Goal: Task Accomplishment & Management: Manage account settings

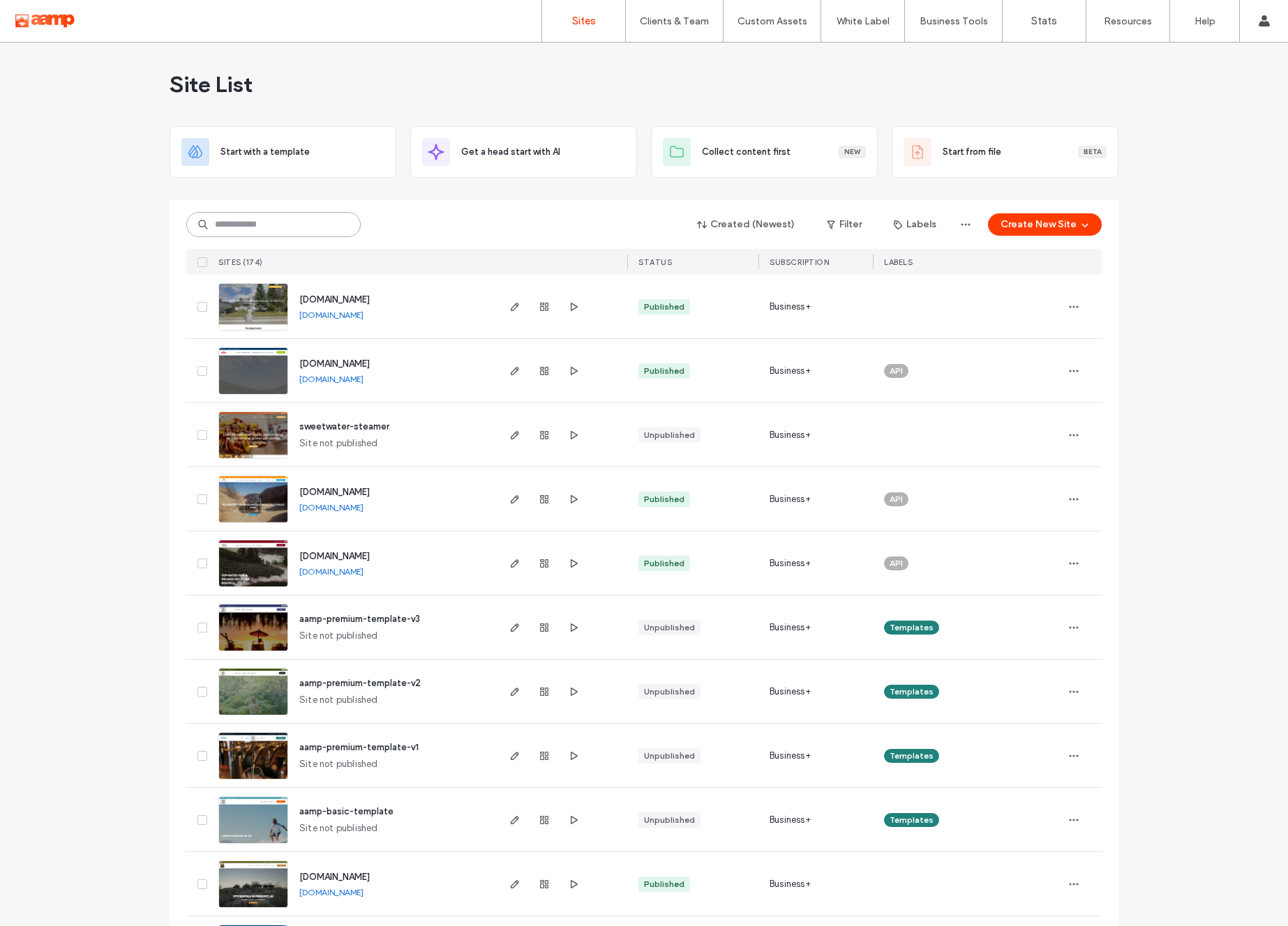
click at [229, 222] on input at bounding box center [274, 224] width 174 height 25
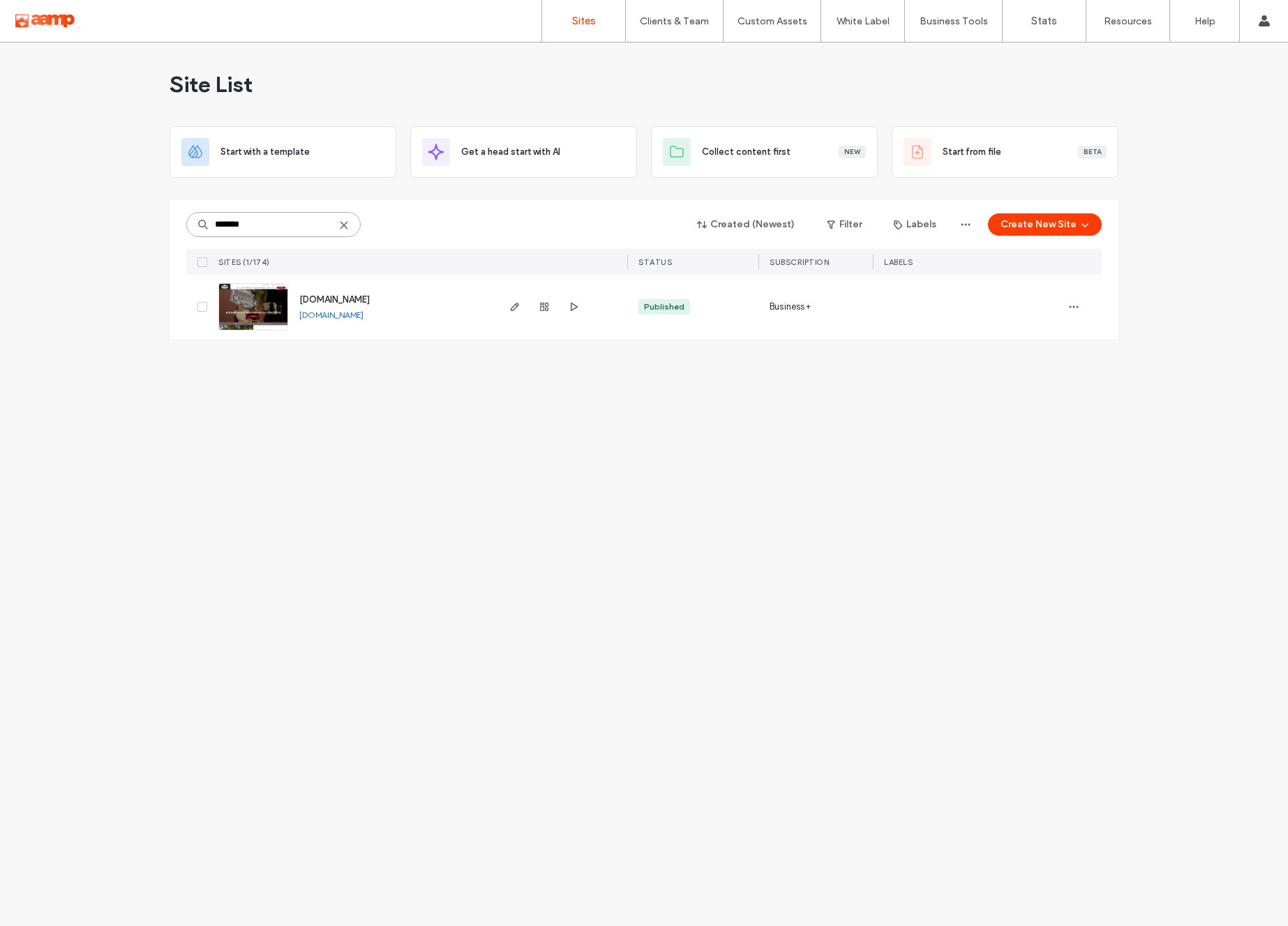
type input "*******"
click at [370, 298] on span "www.mycharlestoncarriage.com" at bounding box center [334, 299] width 71 height 11
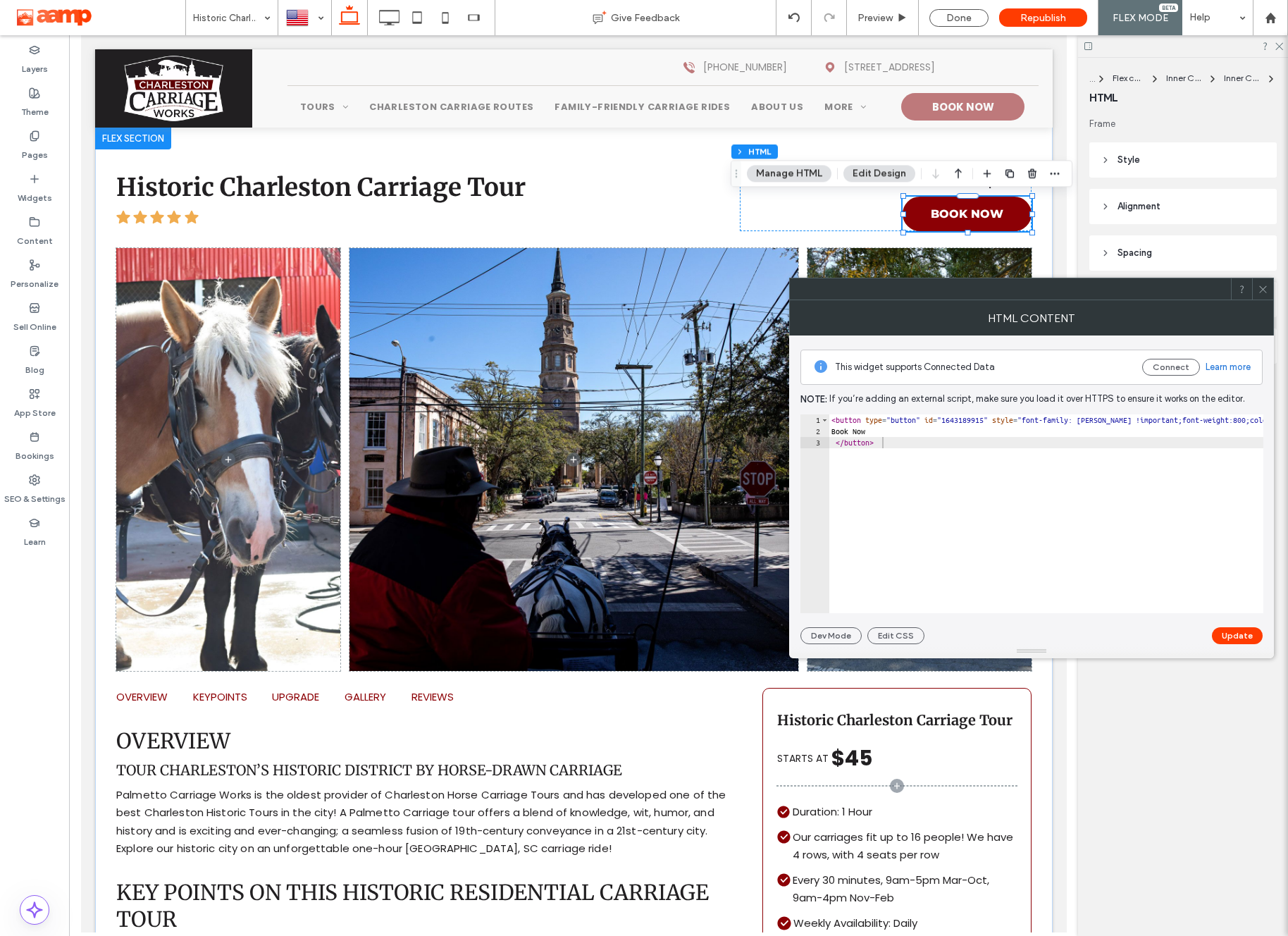
click at [1267, 287] on icon at bounding box center [1263, 290] width 11 height 11
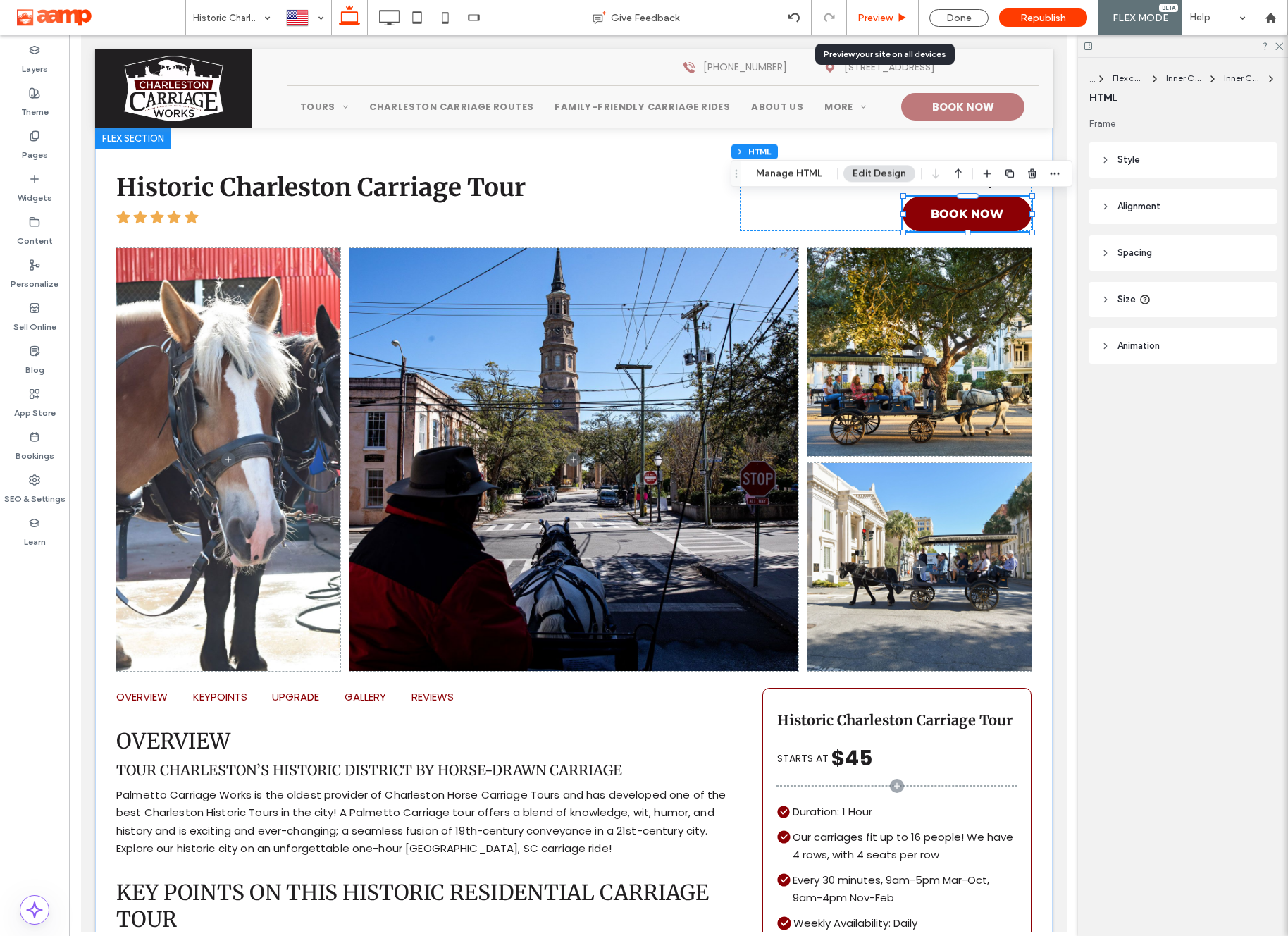
click at [888, 18] on span "Preview" at bounding box center [875, 18] width 35 height 12
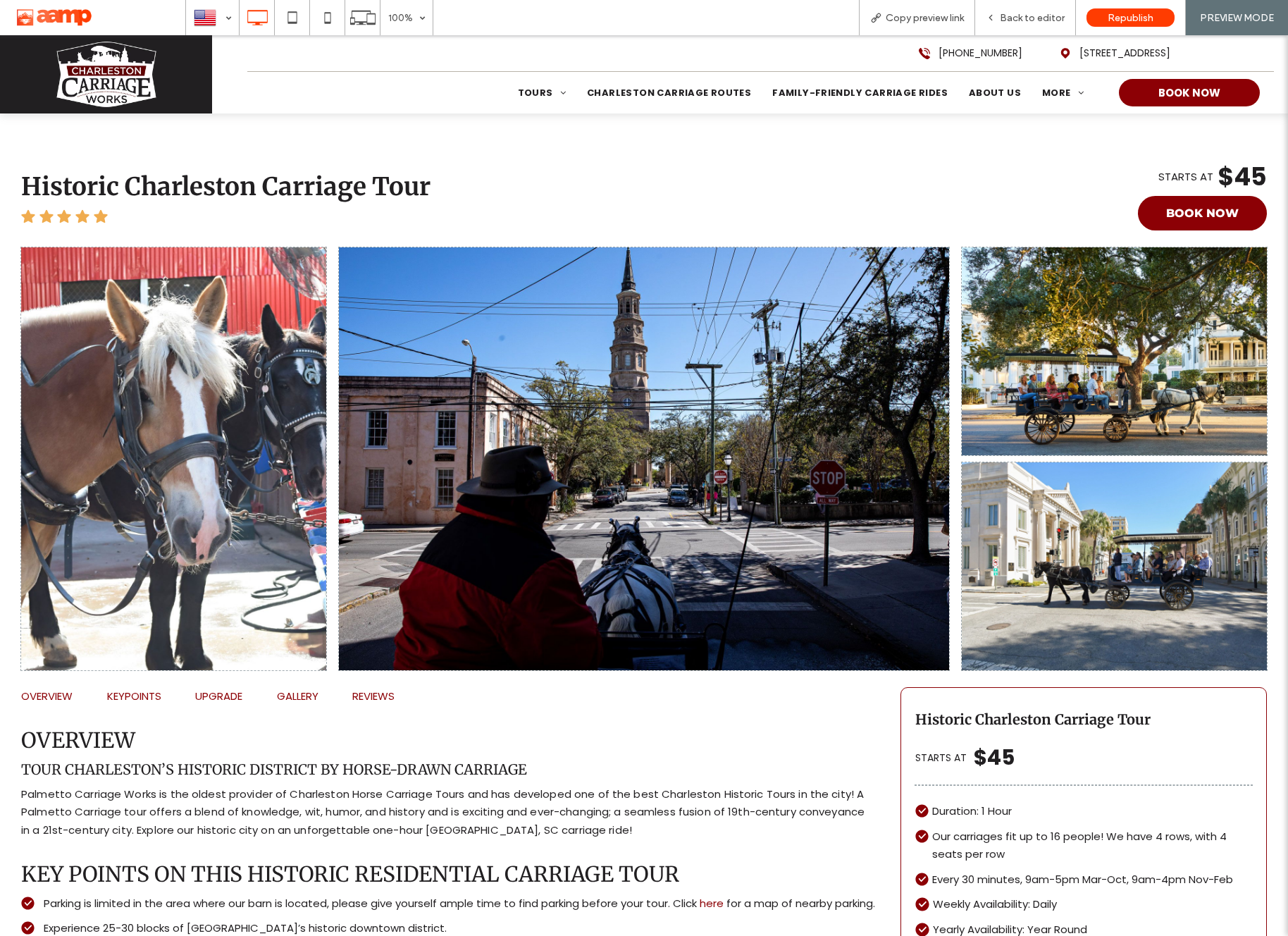
click at [1186, 210] on button "Book Now" at bounding box center [1202, 213] width 129 height 34
click at [930, 20] on span "Copy preview link" at bounding box center [925, 18] width 78 height 12
click at [1125, 210] on div "STARTS AT $45 BOOK NOW Book Now" at bounding box center [1068, 197] width 397 height 67
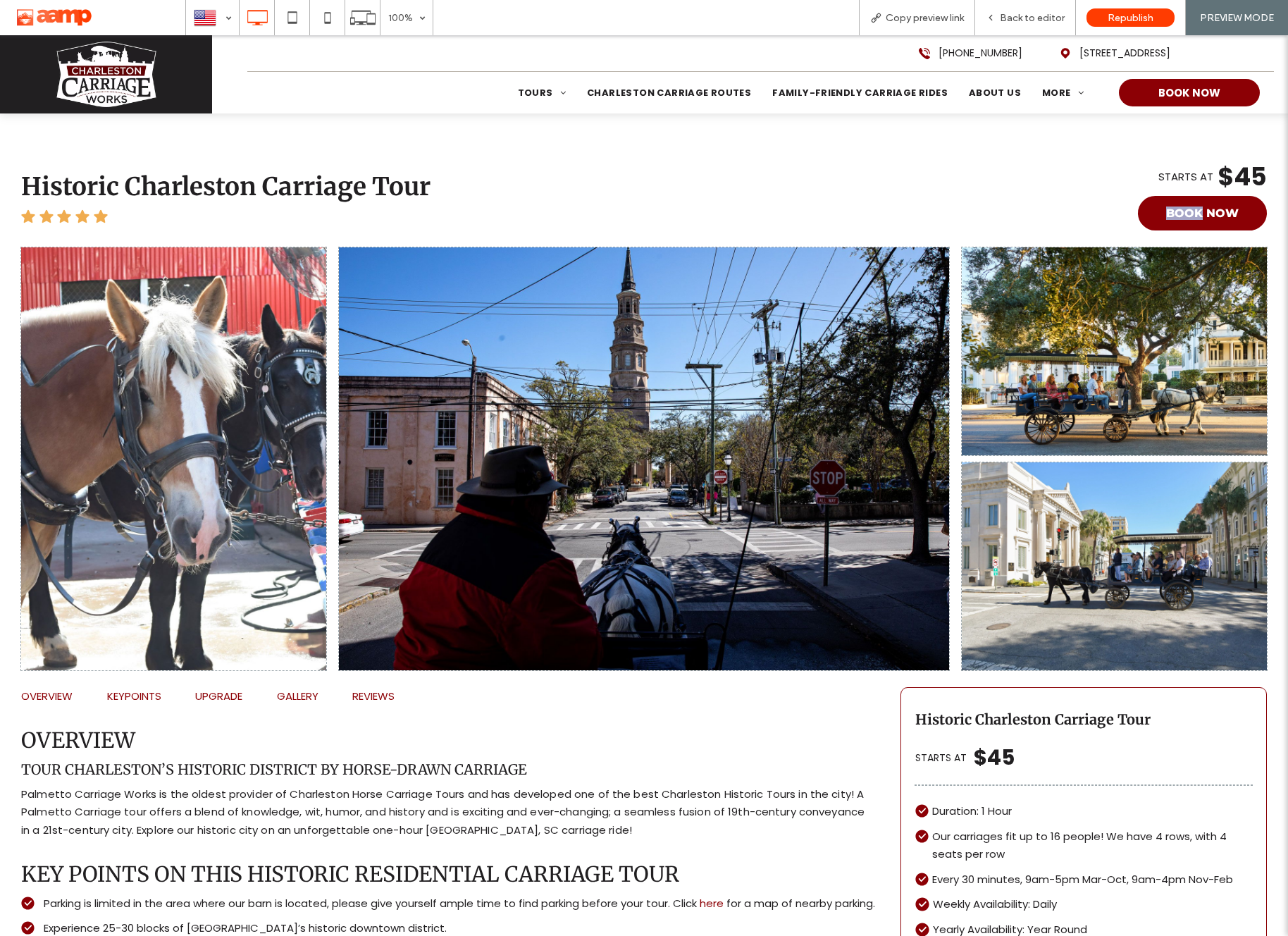
click at [1126, 210] on div "STARTS AT $45 BOOK NOW Book Now" at bounding box center [1068, 197] width 397 height 67
click at [1244, 208] on button "Book Now" at bounding box center [1202, 213] width 129 height 34
click at [1212, 213] on button "Book Now" at bounding box center [1202, 213] width 129 height 34
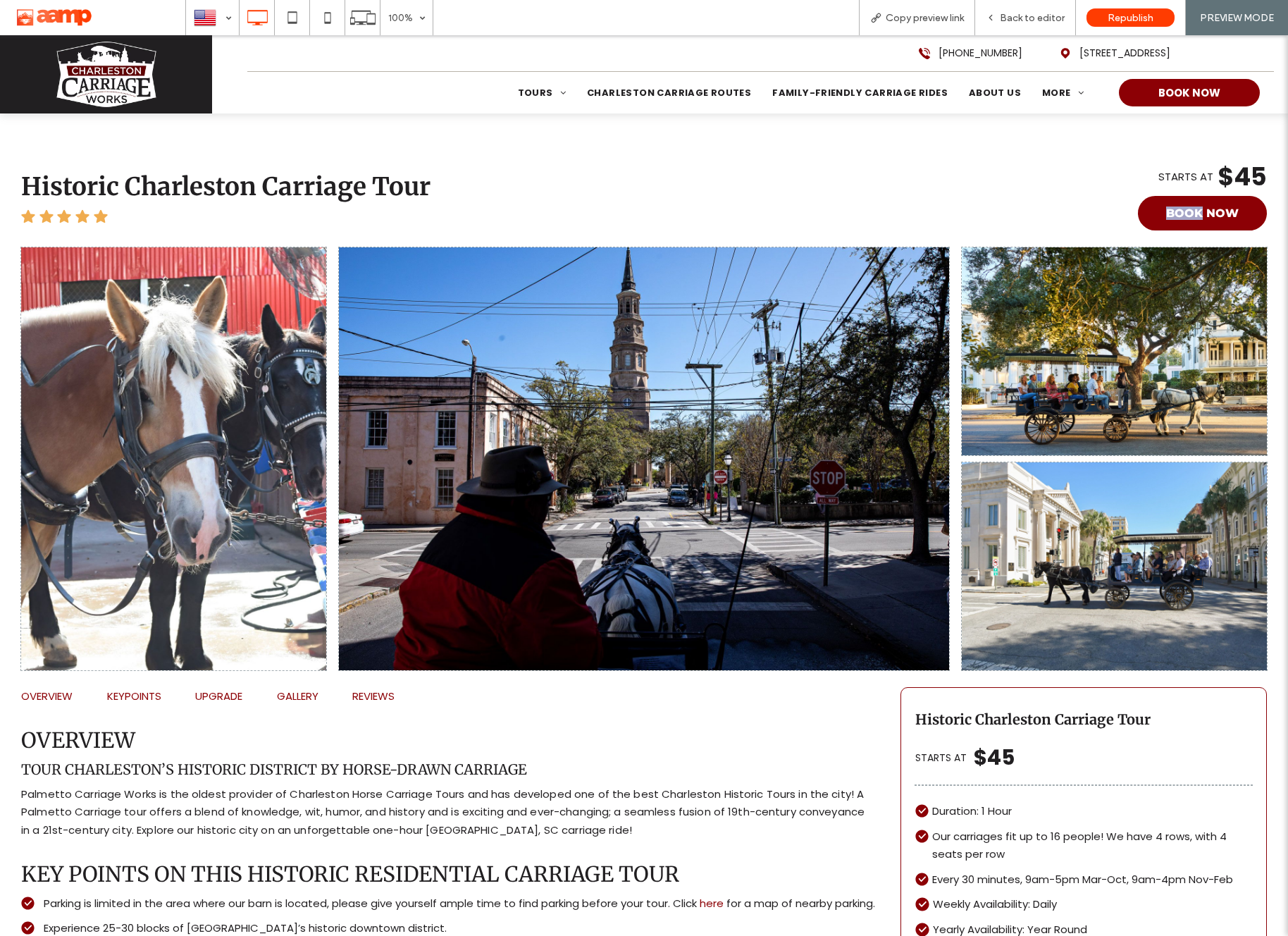
click at [1212, 213] on button "Book Now" at bounding box center [1202, 213] width 129 height 34
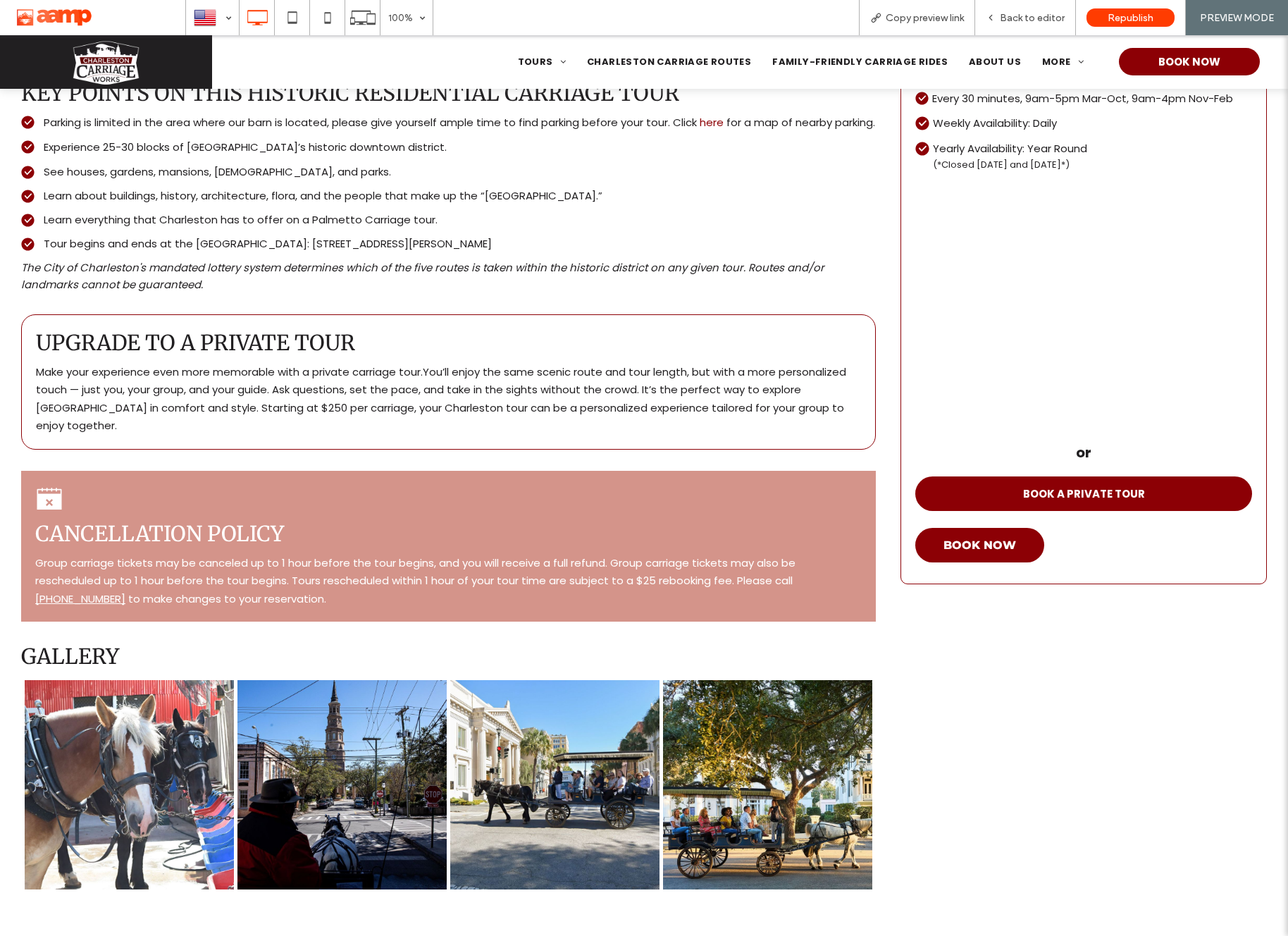
scroll to position [839, 0]
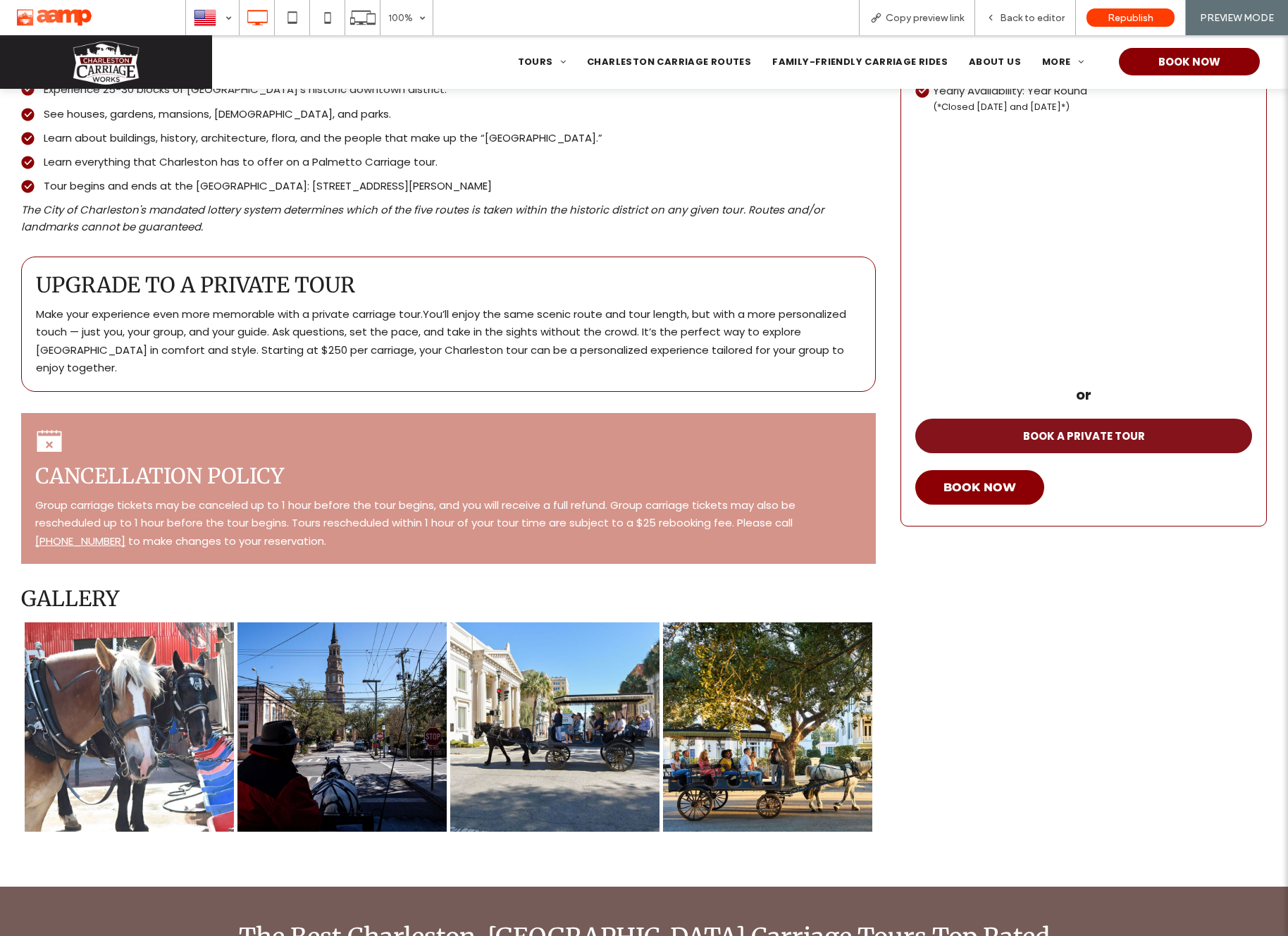
click at [1061, 443] on span "BOOK A PRIVATE TOUR" at bounding box center [1084, 436] width 122 height 16
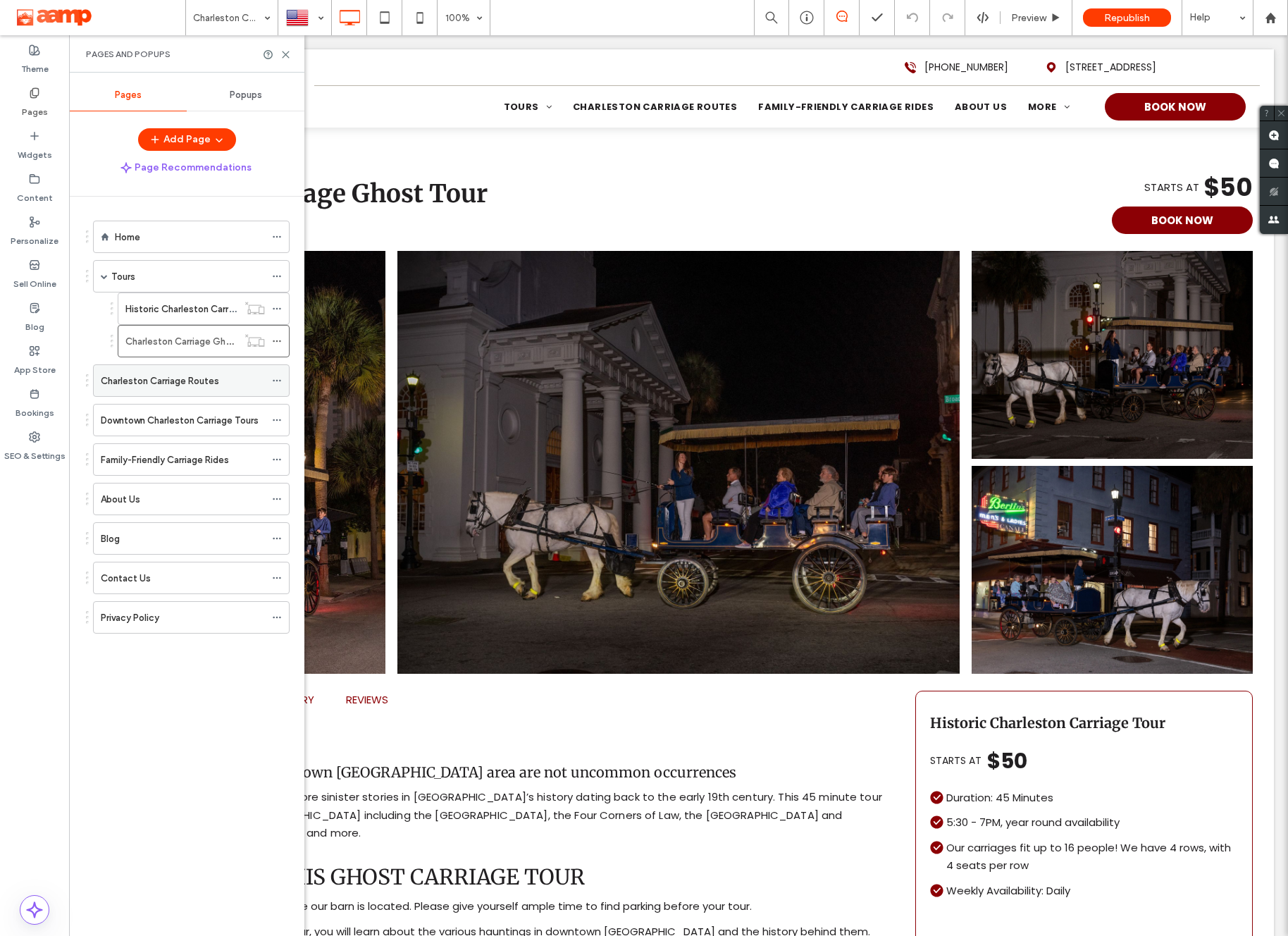
click at [175, 375] on label "Charleston Carriage Routes" at bounding box center [160, 381] width 119 height 25
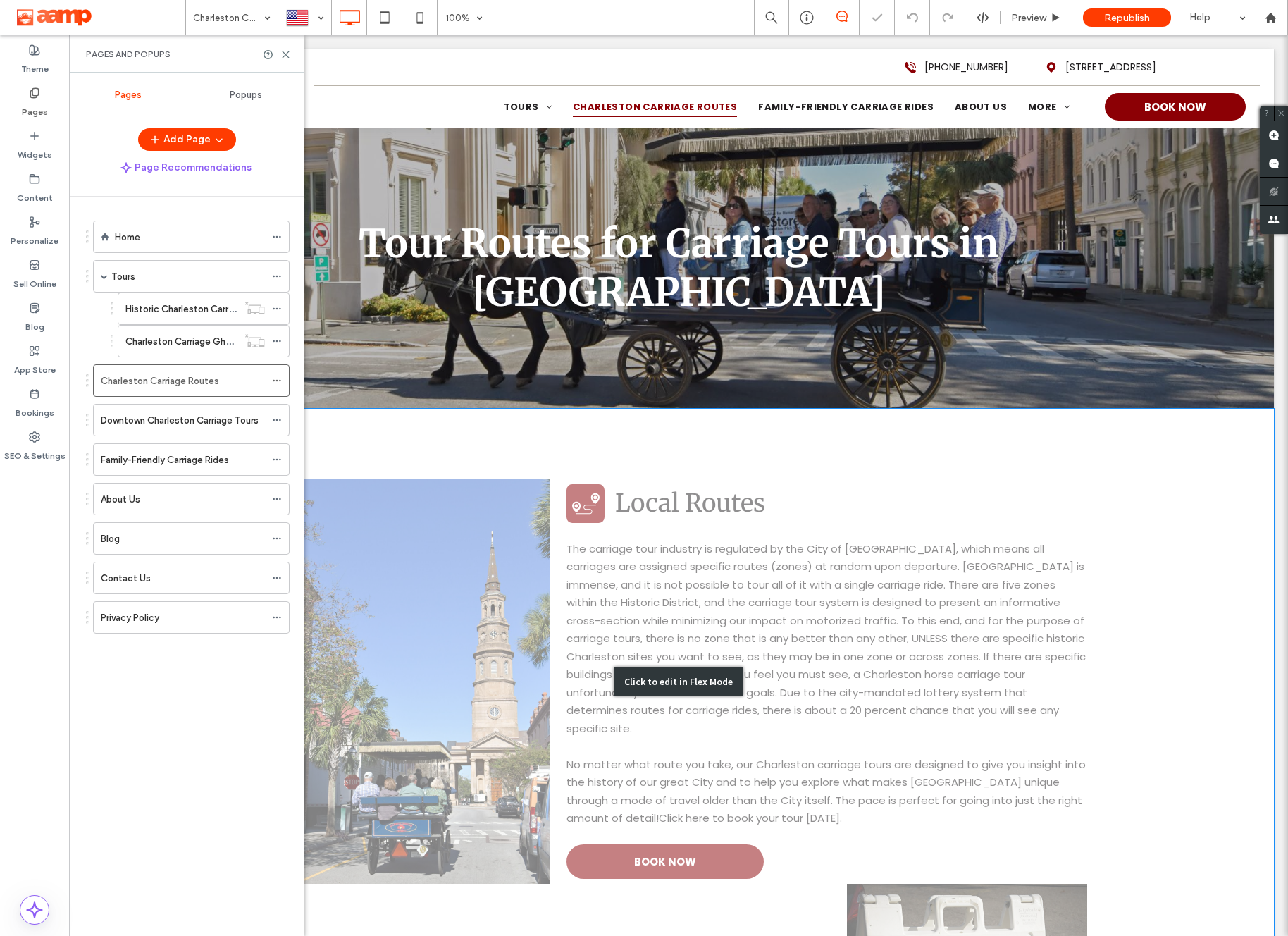
click at [743, 859] on div "Click to edit in Flex Mode" at bounding box center [678, 682] width 1191 height 545
click at [743, 859] on link "BOOK NOW" at bounding box center [665, 861] width 198 height 34
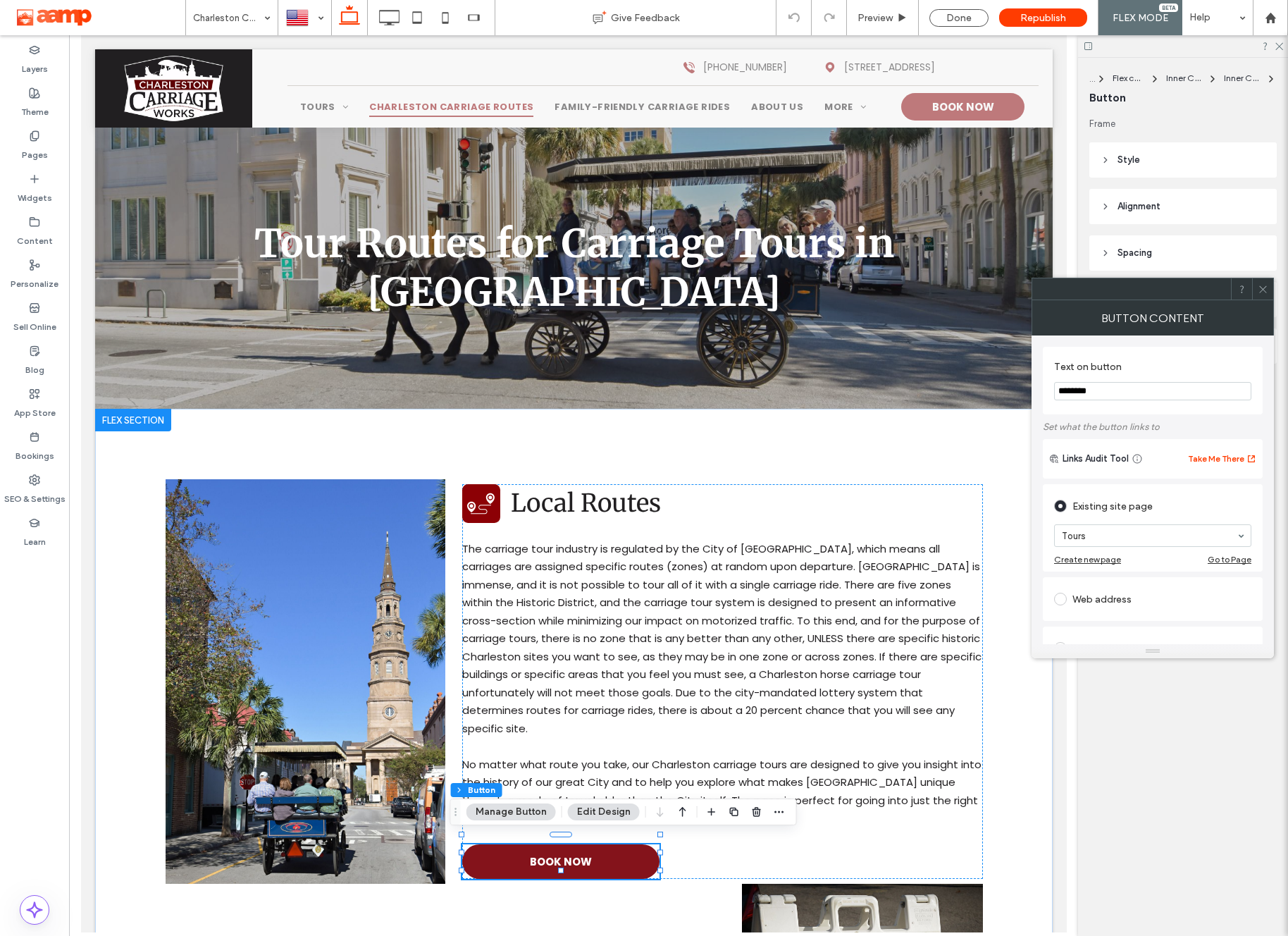
click at [617, 853] on link "BOOK NOW" at bounding box center [561, 861] width 198 height 34
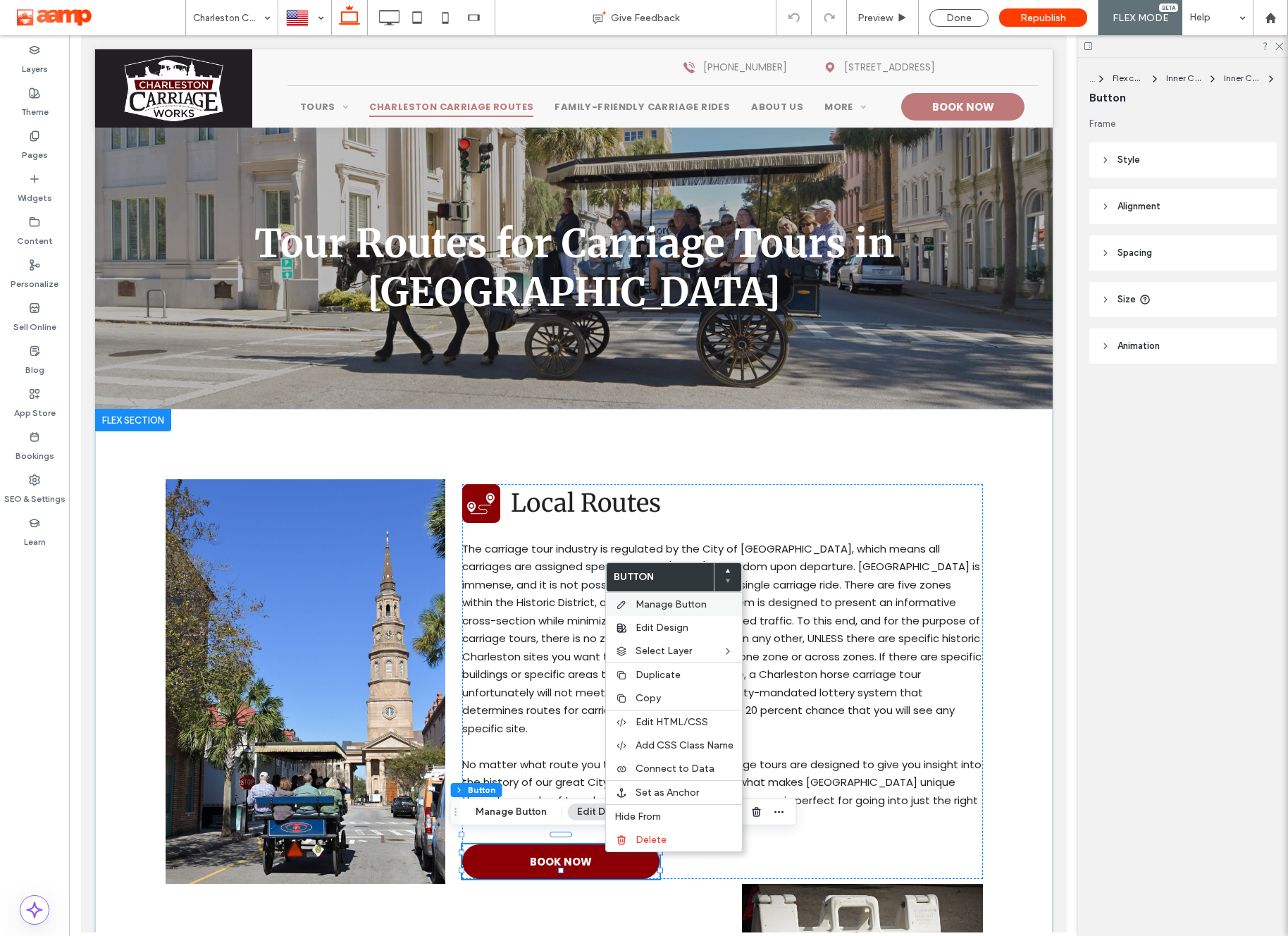
click at [656, 604] on span "Manage Button" at bounding box center [671, 604] width 71 height 12
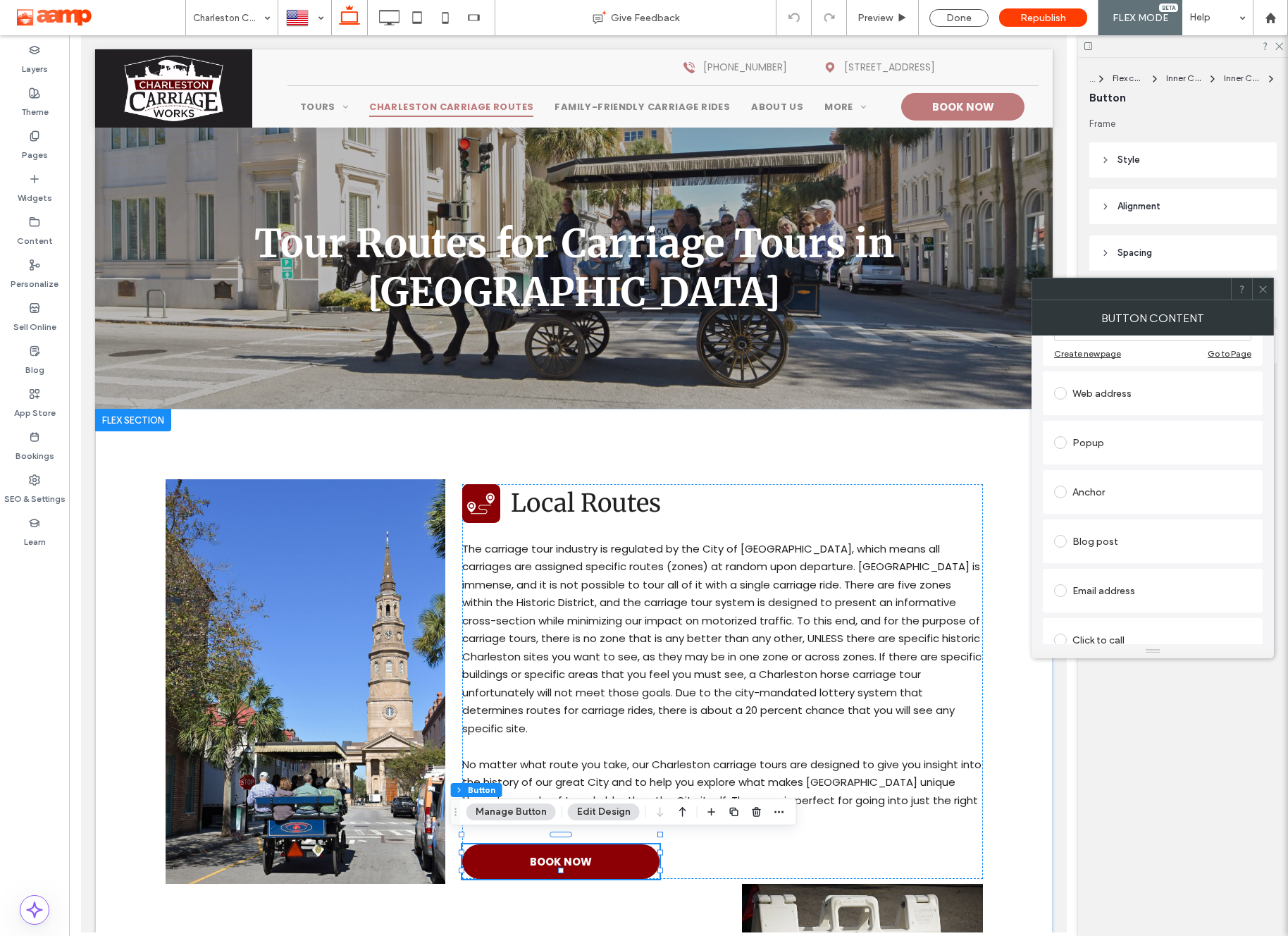
scroll to position [208, 0]
click at [1257, 293] on div at bounding box center [1263, 289] width 21 height 21
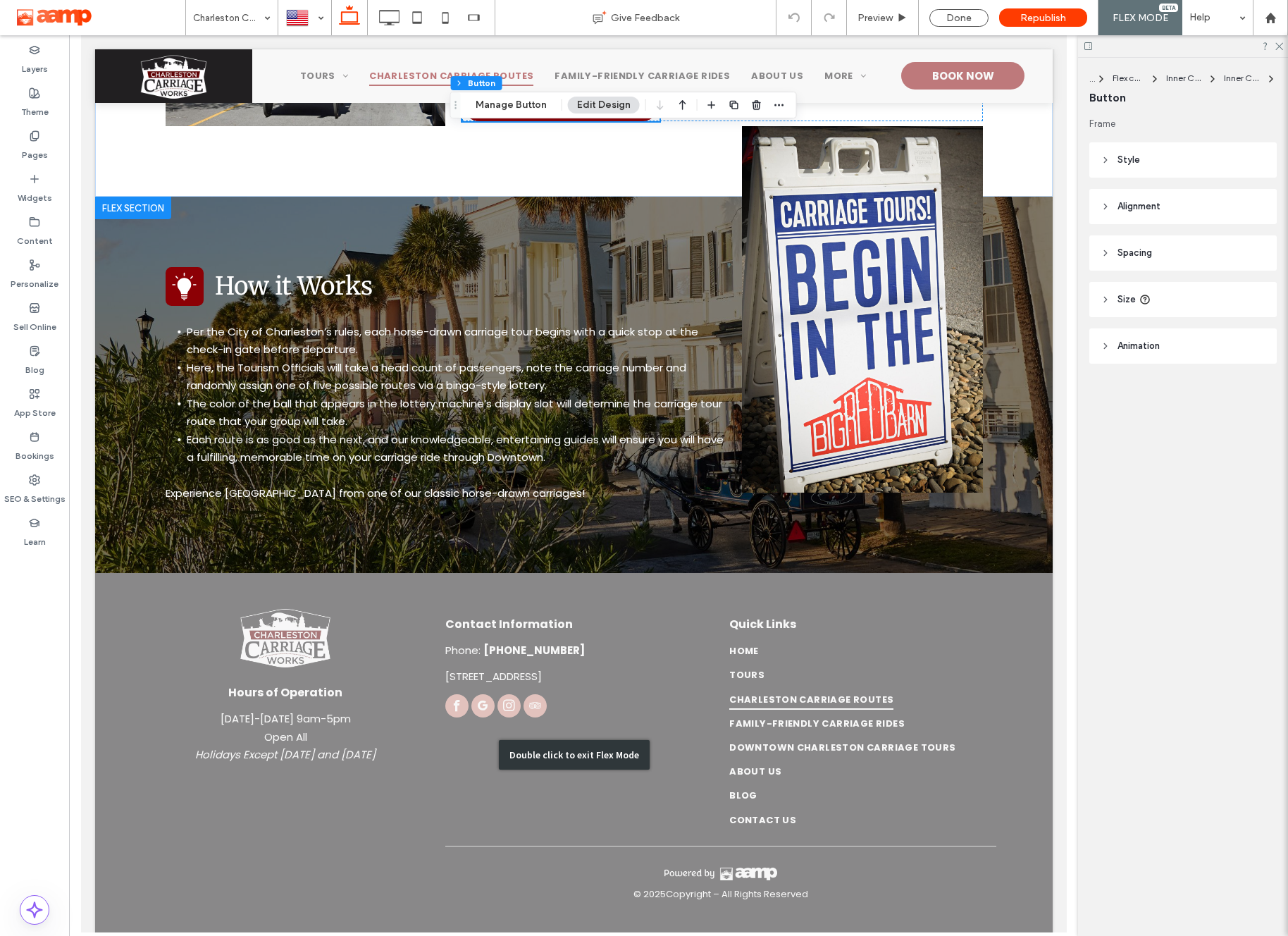
scroll to position [767, 0]
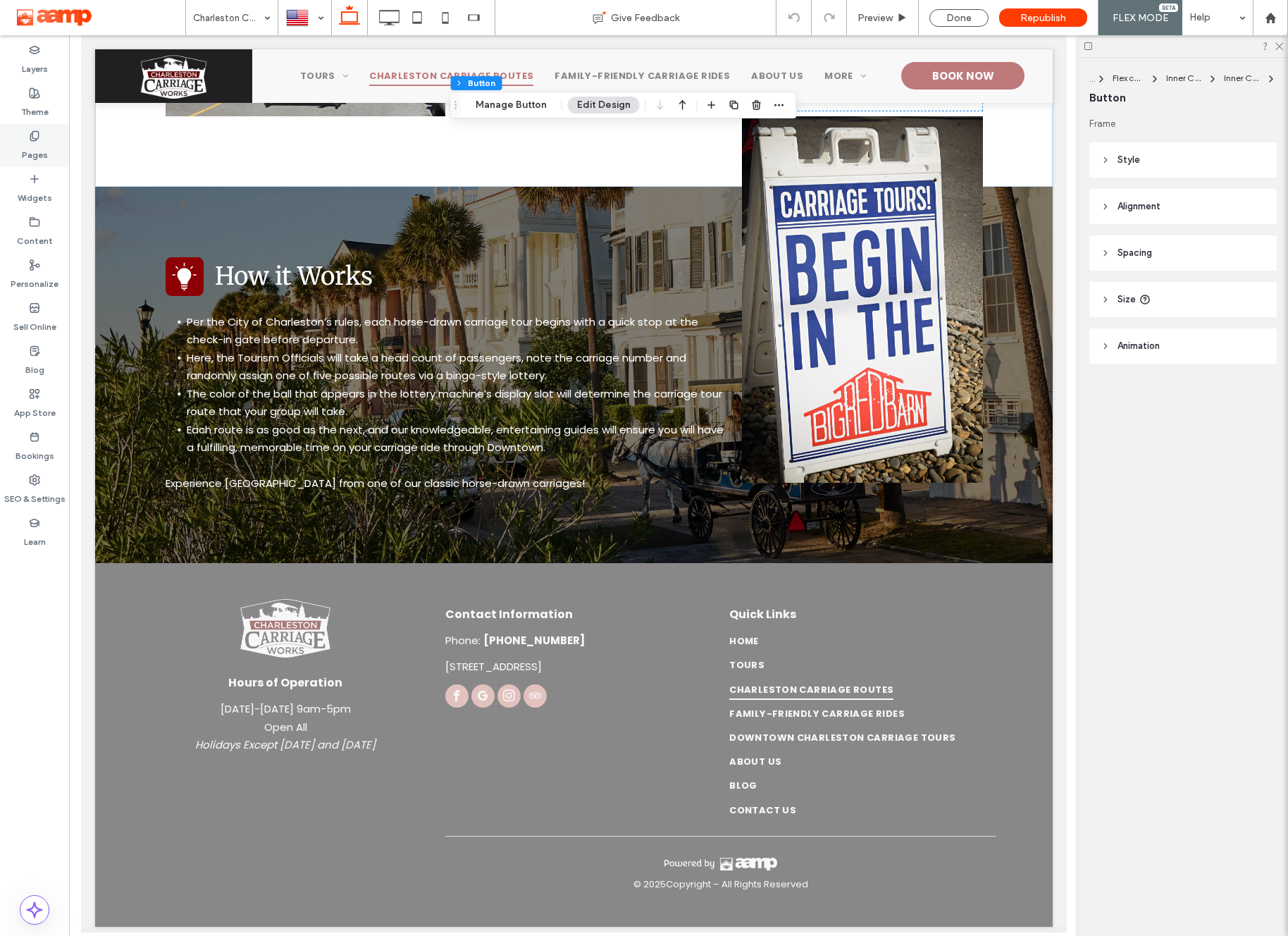
click at [33, 155] on label "Pages" at bounding box center [35, 152] width 26 height 20
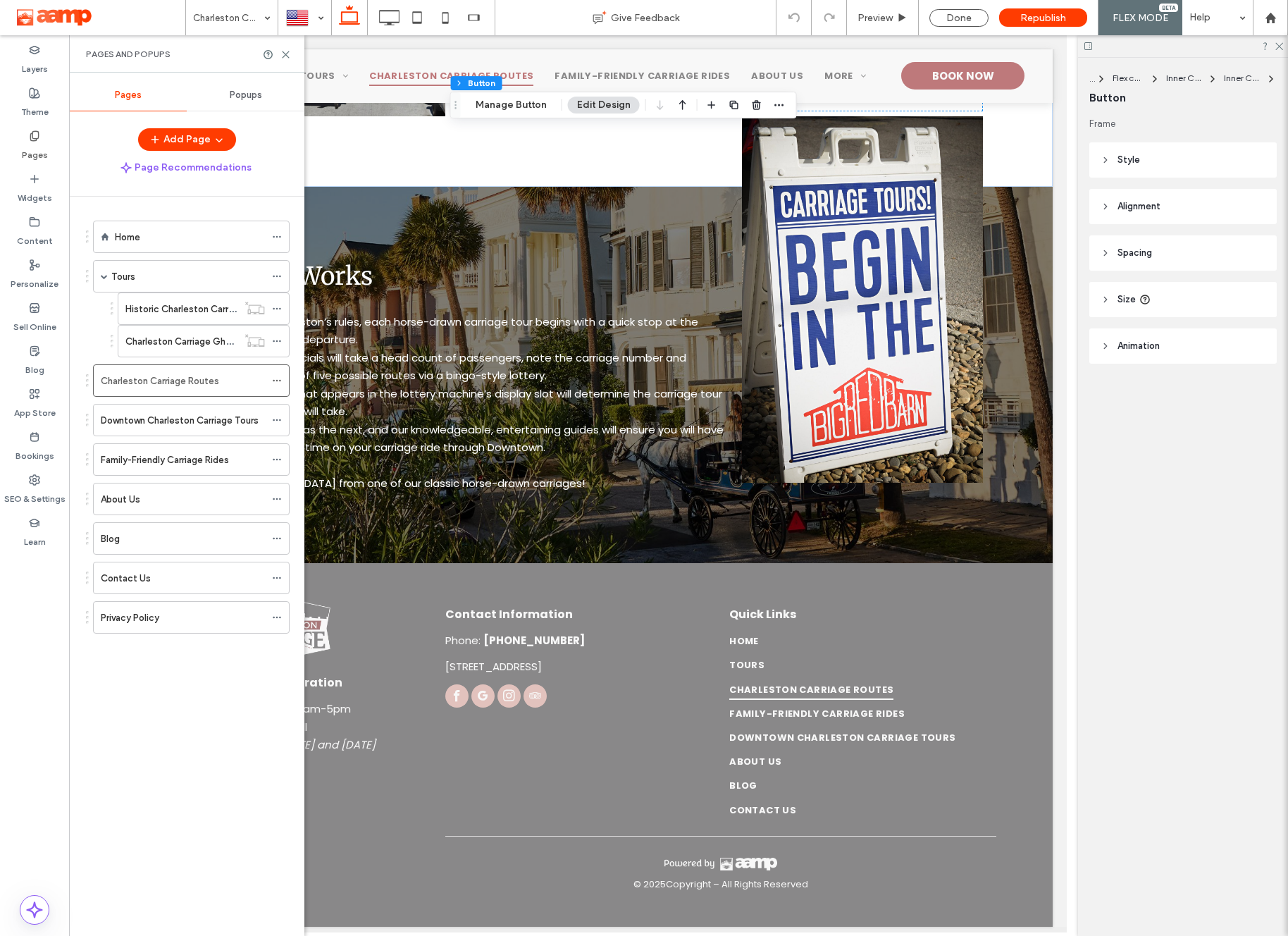
click at [159, 409] on div "Downtown Charleston Carriage Tours" at bounding box center [183, 420] width 164 height 31
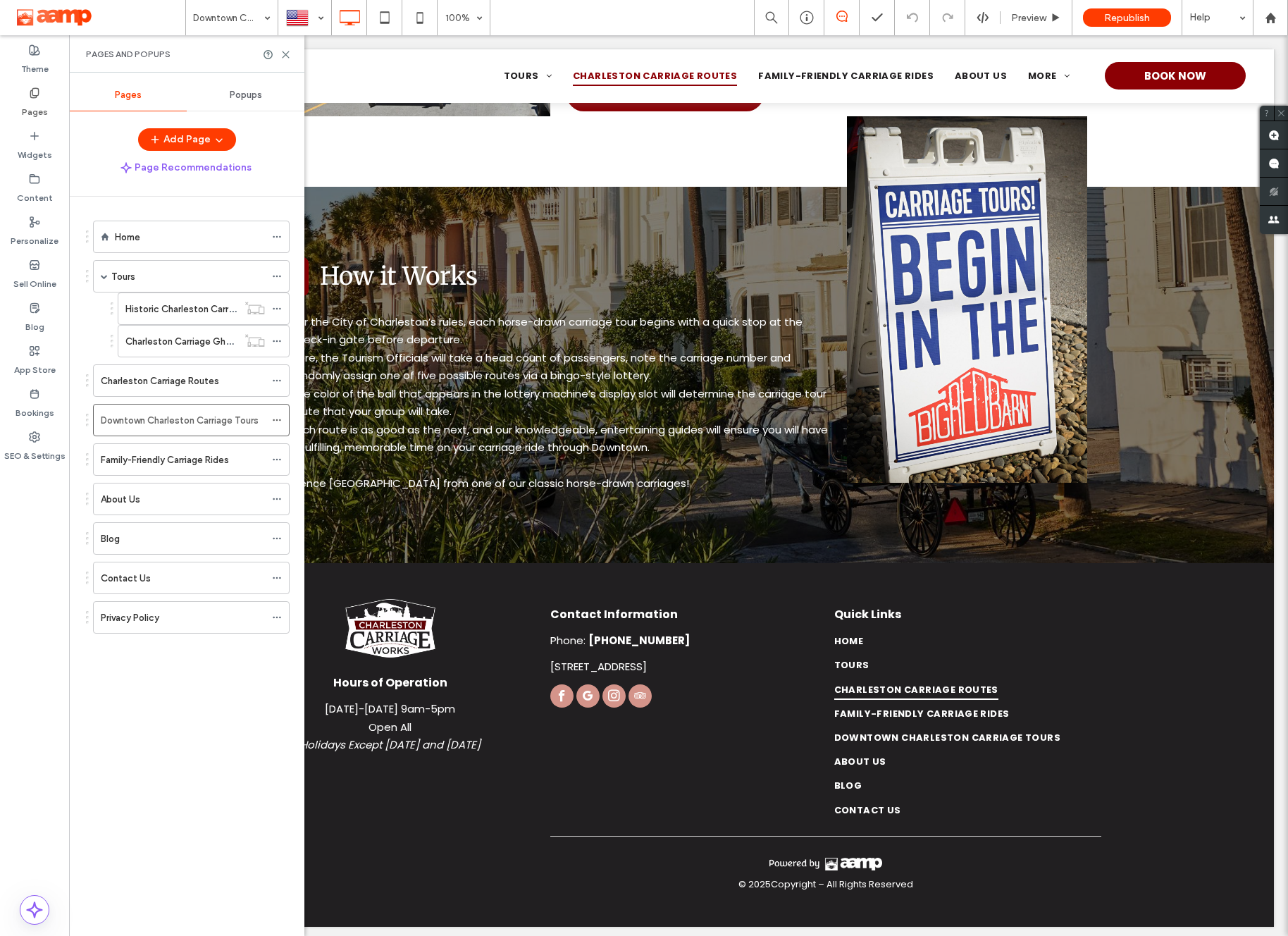
scroll to position [764, 0]
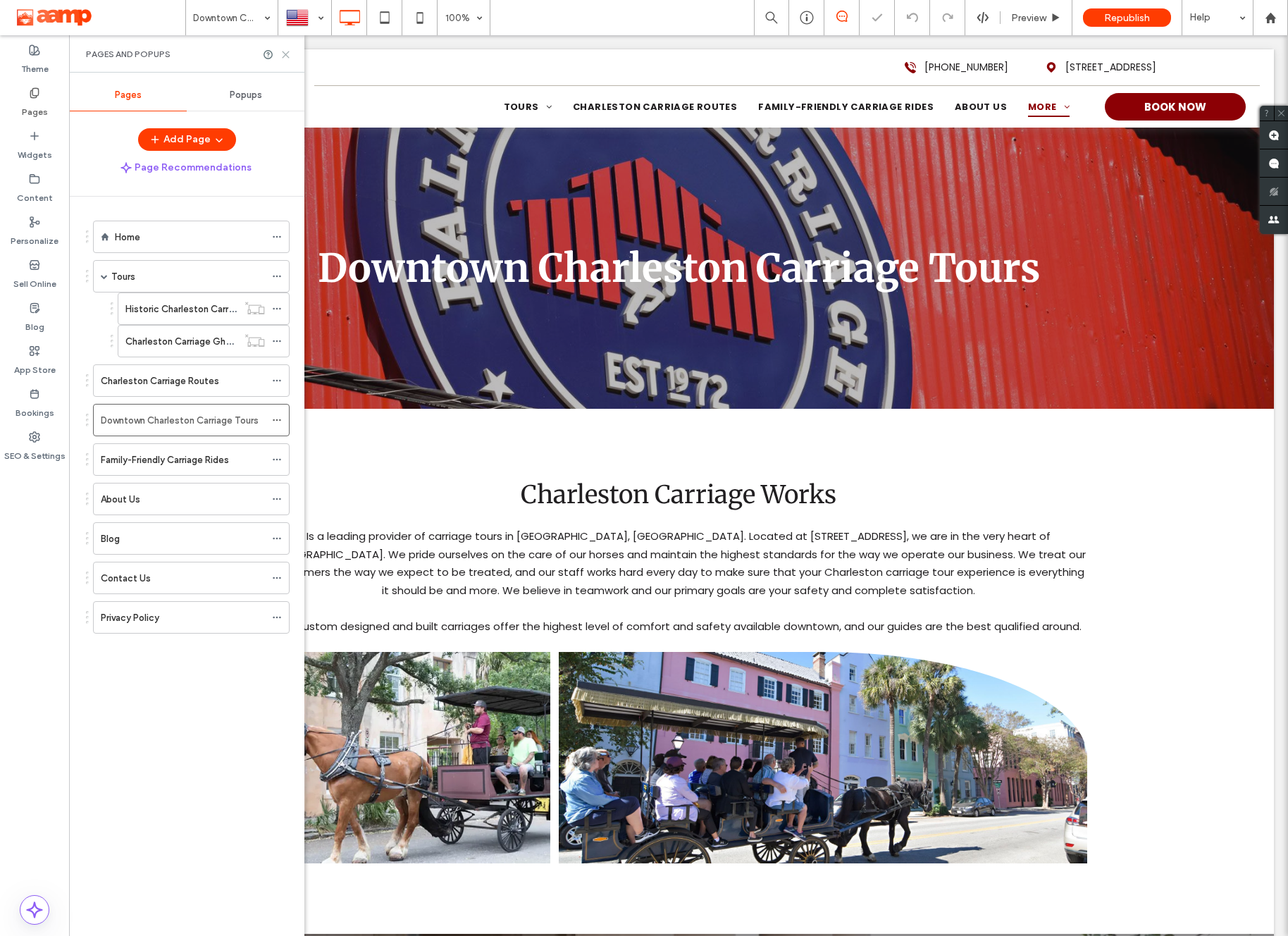
drag, startPoint x: 280, startPoint y: 55, endPoint x: 214, endPoint y: 21, distance: 74.2
click at [280, 55] on icon at bounding box center [286, 54] width 11 height 11
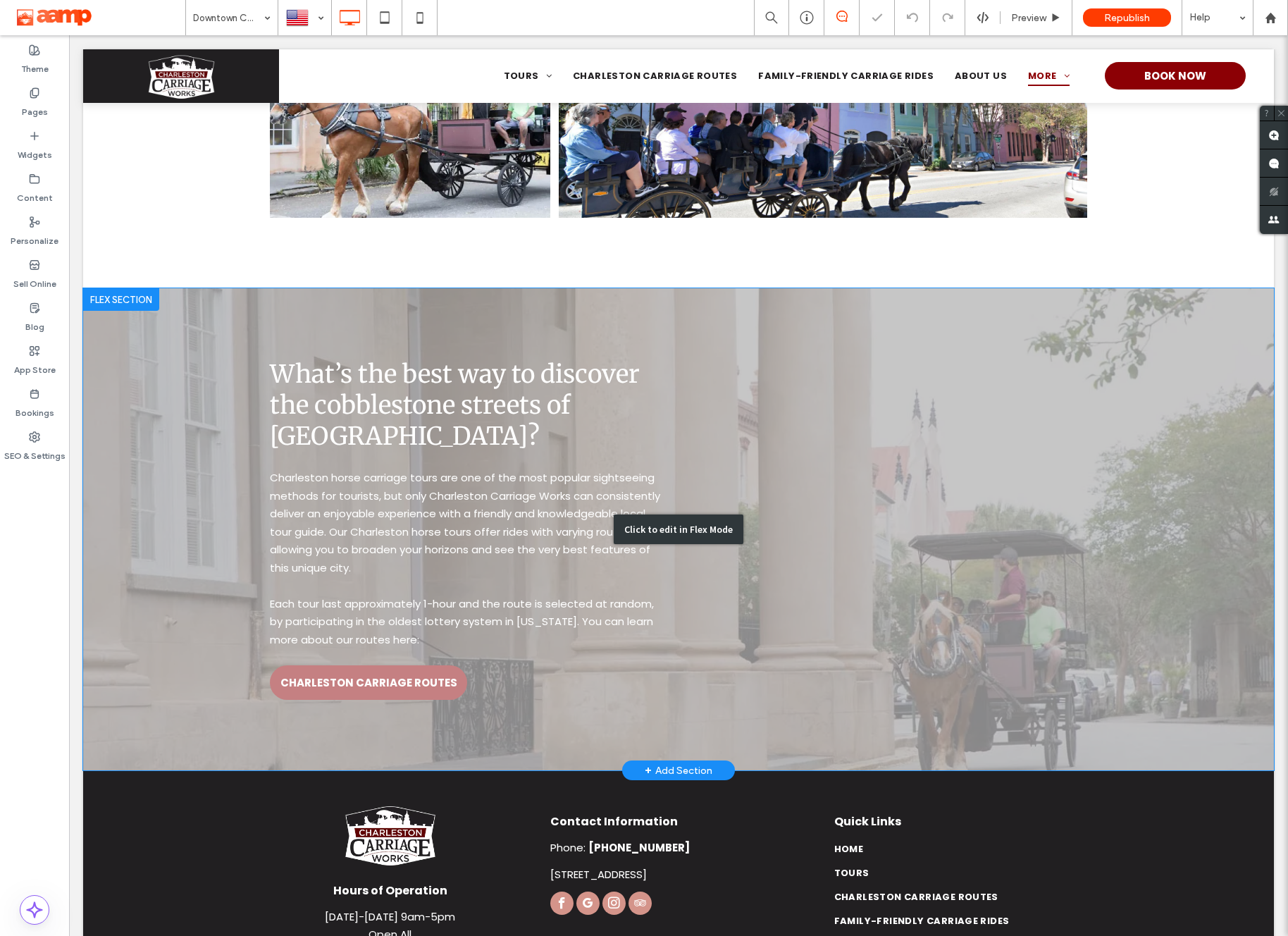
scroll to position [710, 0]
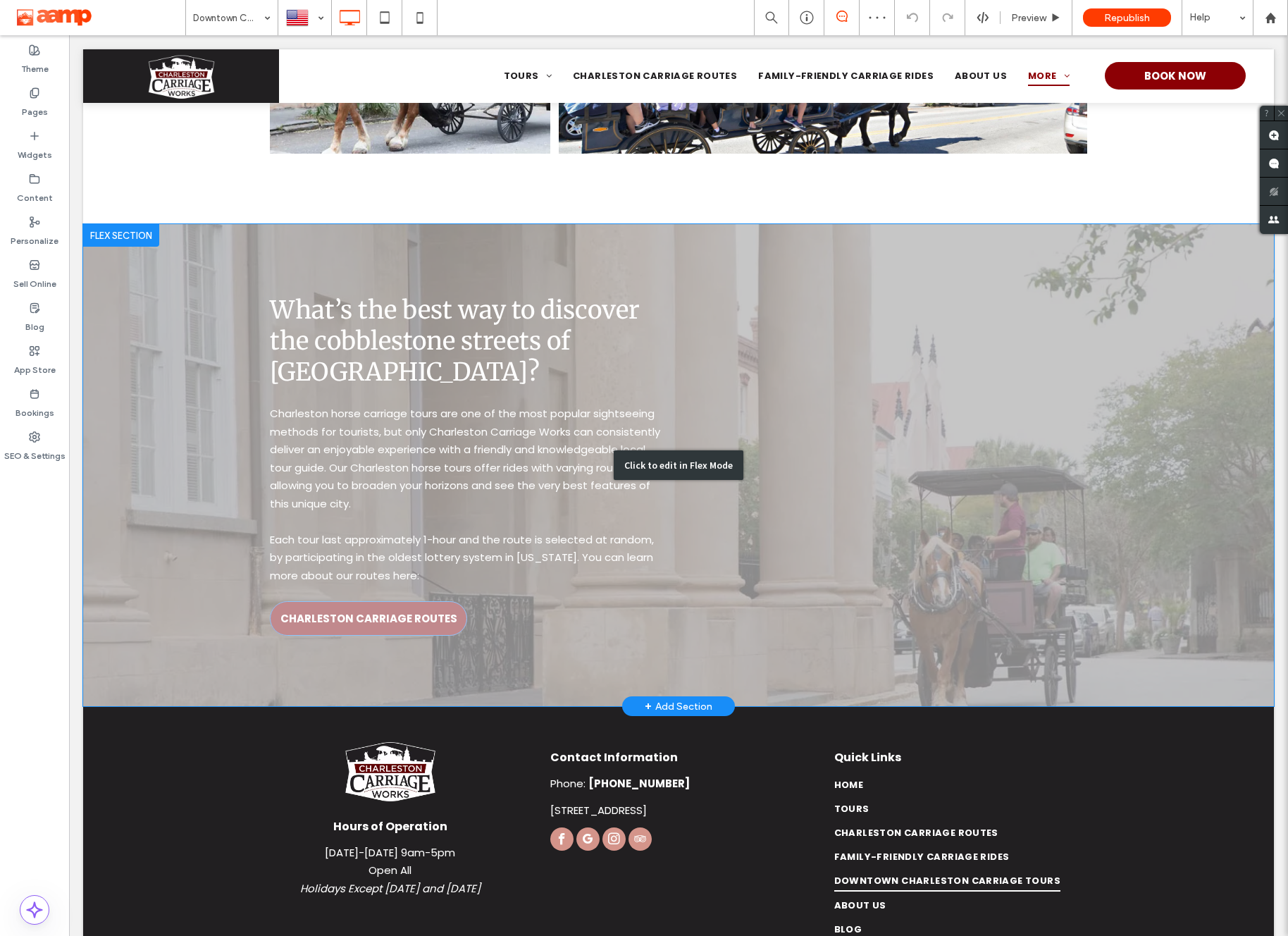
click at [424, 619] on div "Click to edit in Flex Mode" at bounding box center [678, 465] width 1191 height 482
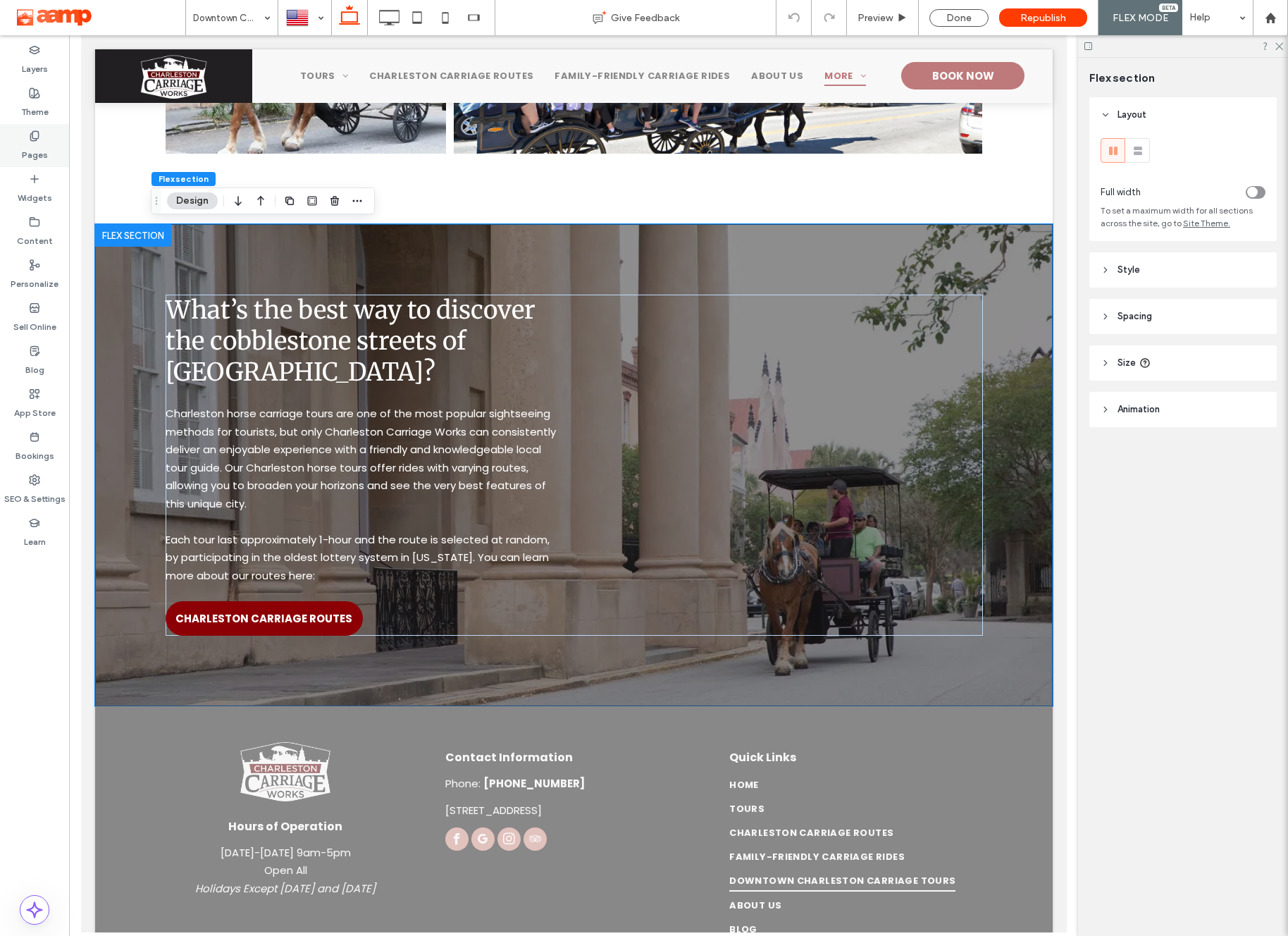
drag, startPoint x: 34, startPoint y: 140, endPoint x: 41, endPoint y: 141, distance: 7.1
click at [34, 139] on use at bounding box center [34, 136] width 8 height 9
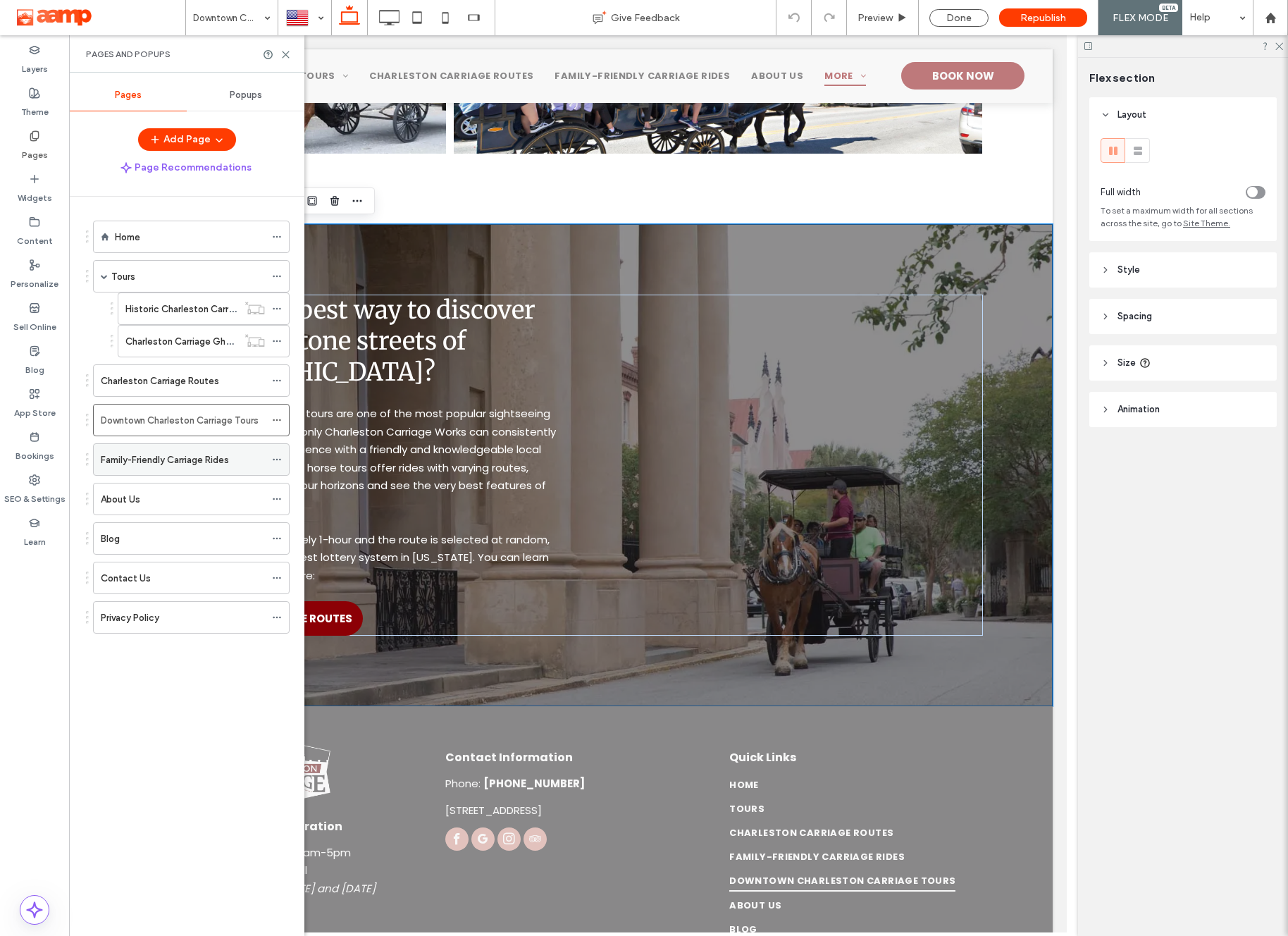
click at [195, 456] on label "Family-Friendly Carriage Rides" at bounding box center [165, 460] width 128 height 25
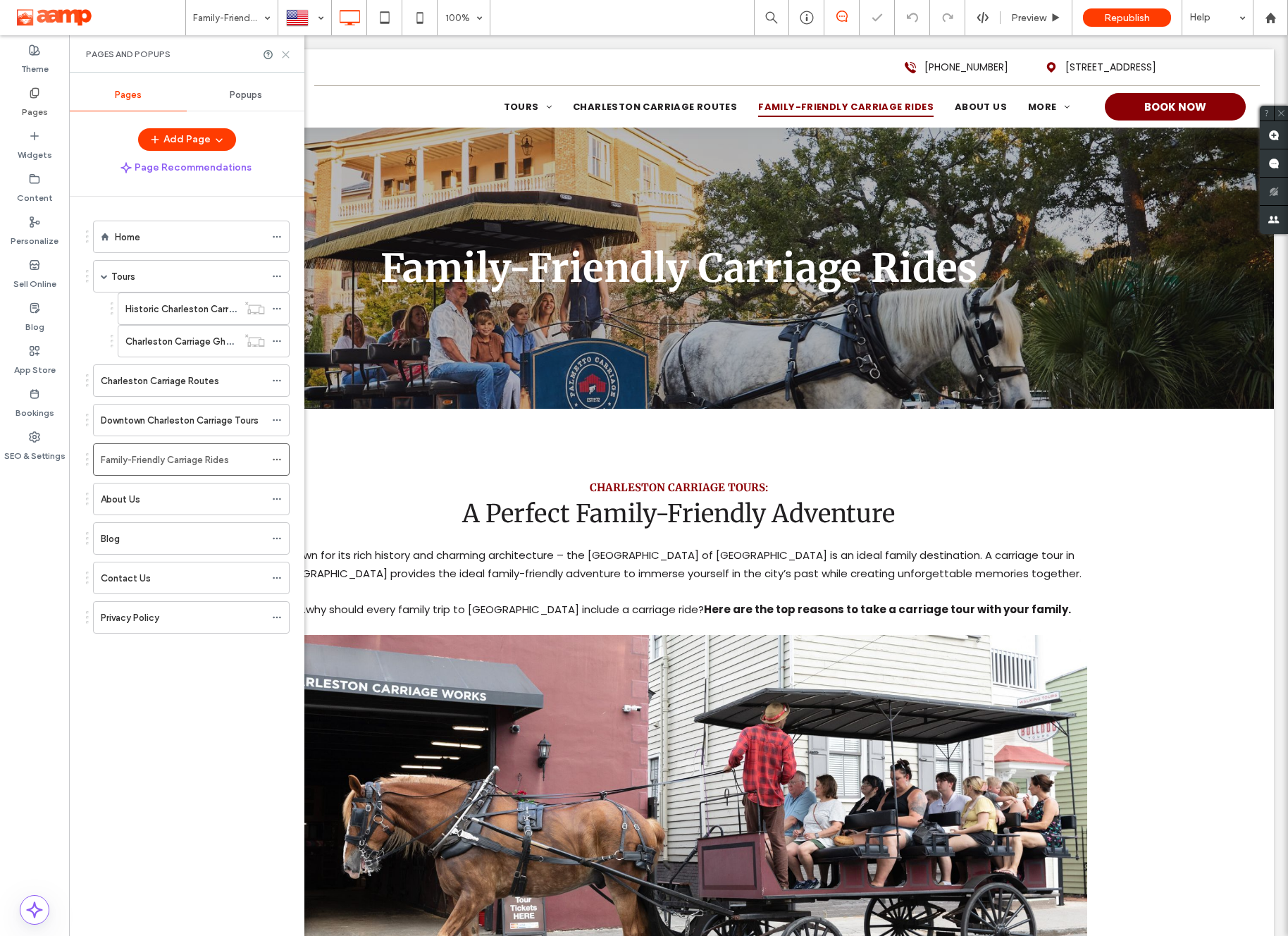
click at [280, 51] on icon at bounding box center [286, 54] width 11 height 11
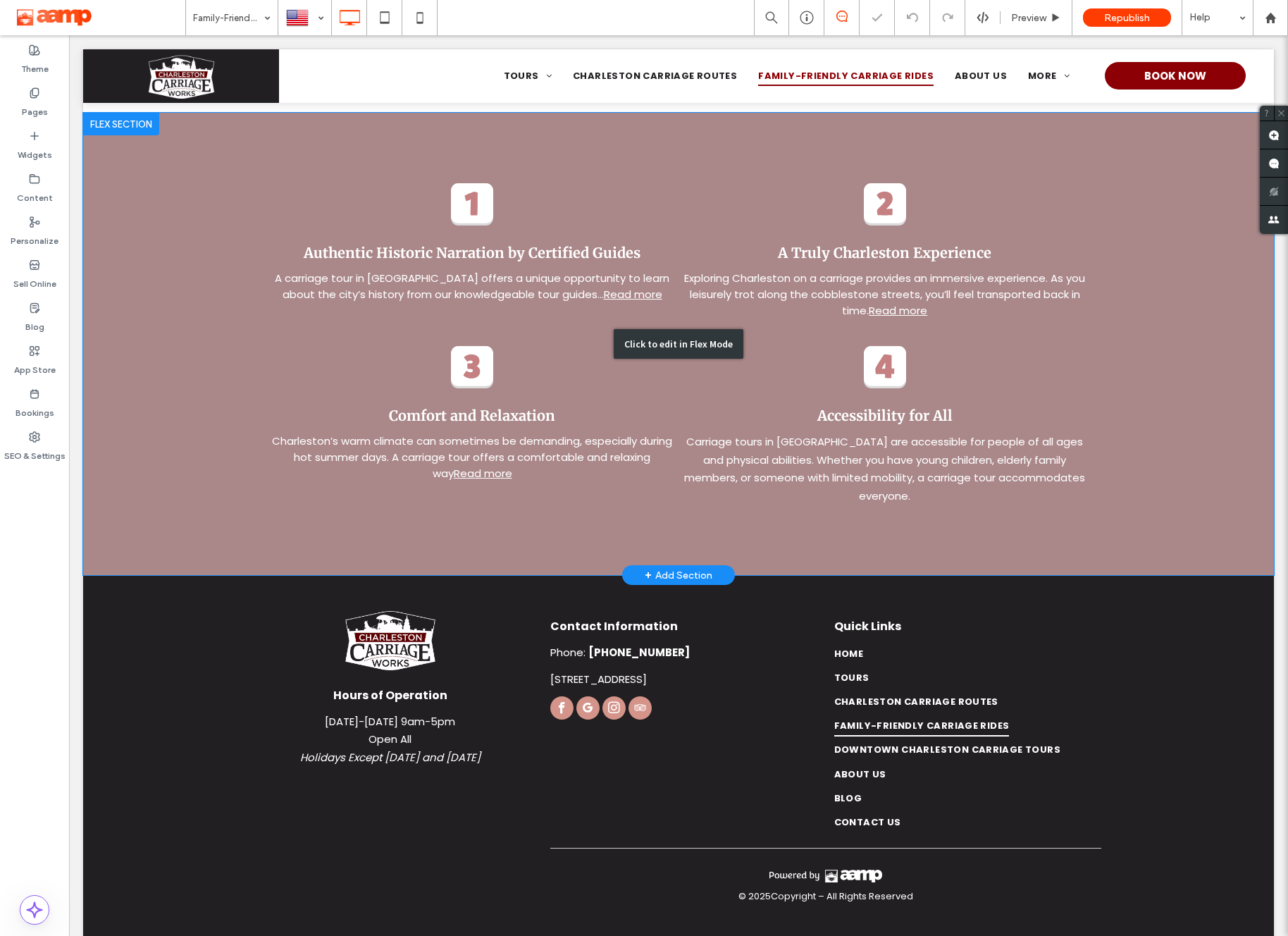
scroll to position [934, 0]
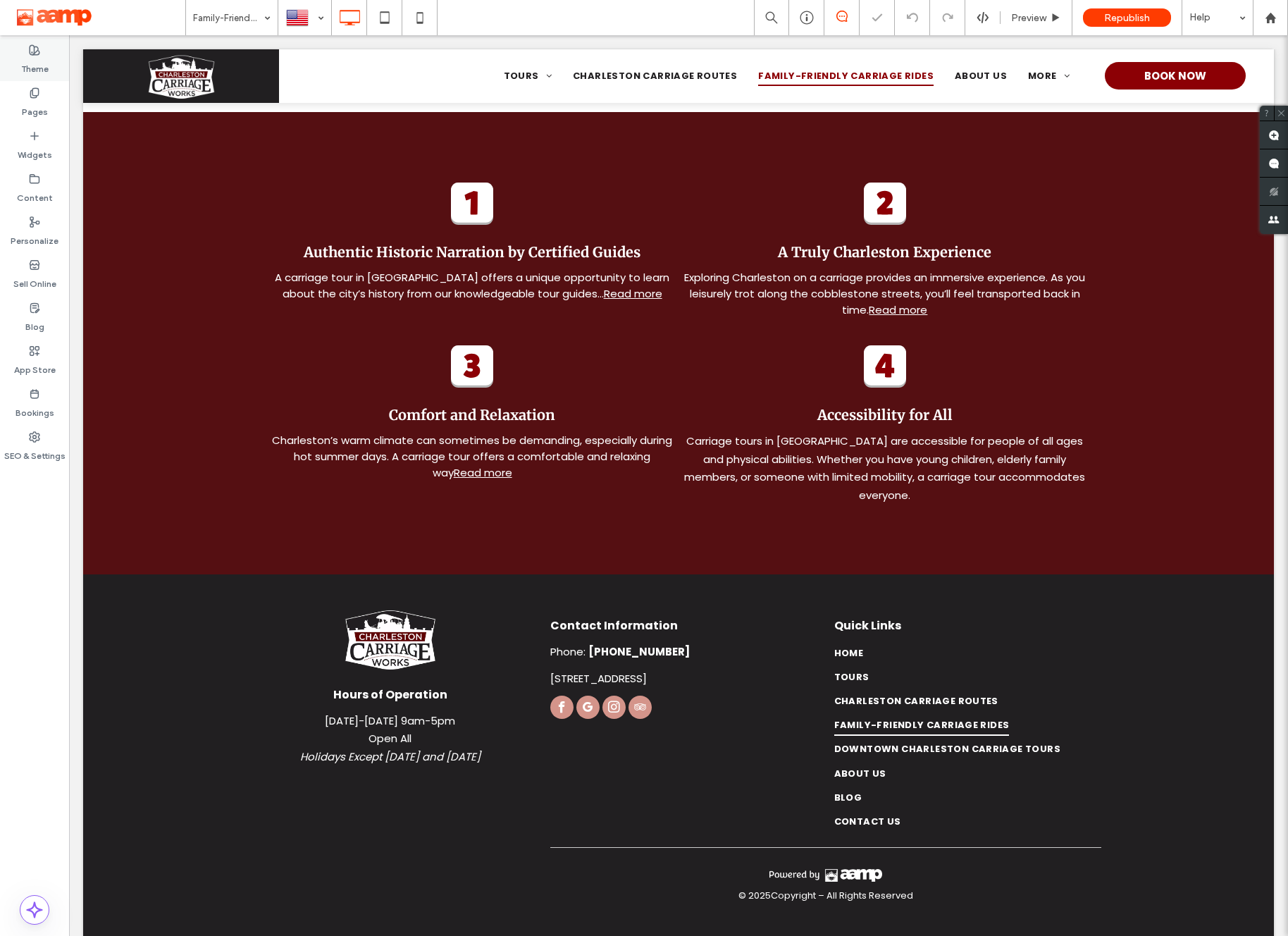
click at [31, 75] on label "Theme" at bounding box center [35, 66] width 28 height 20
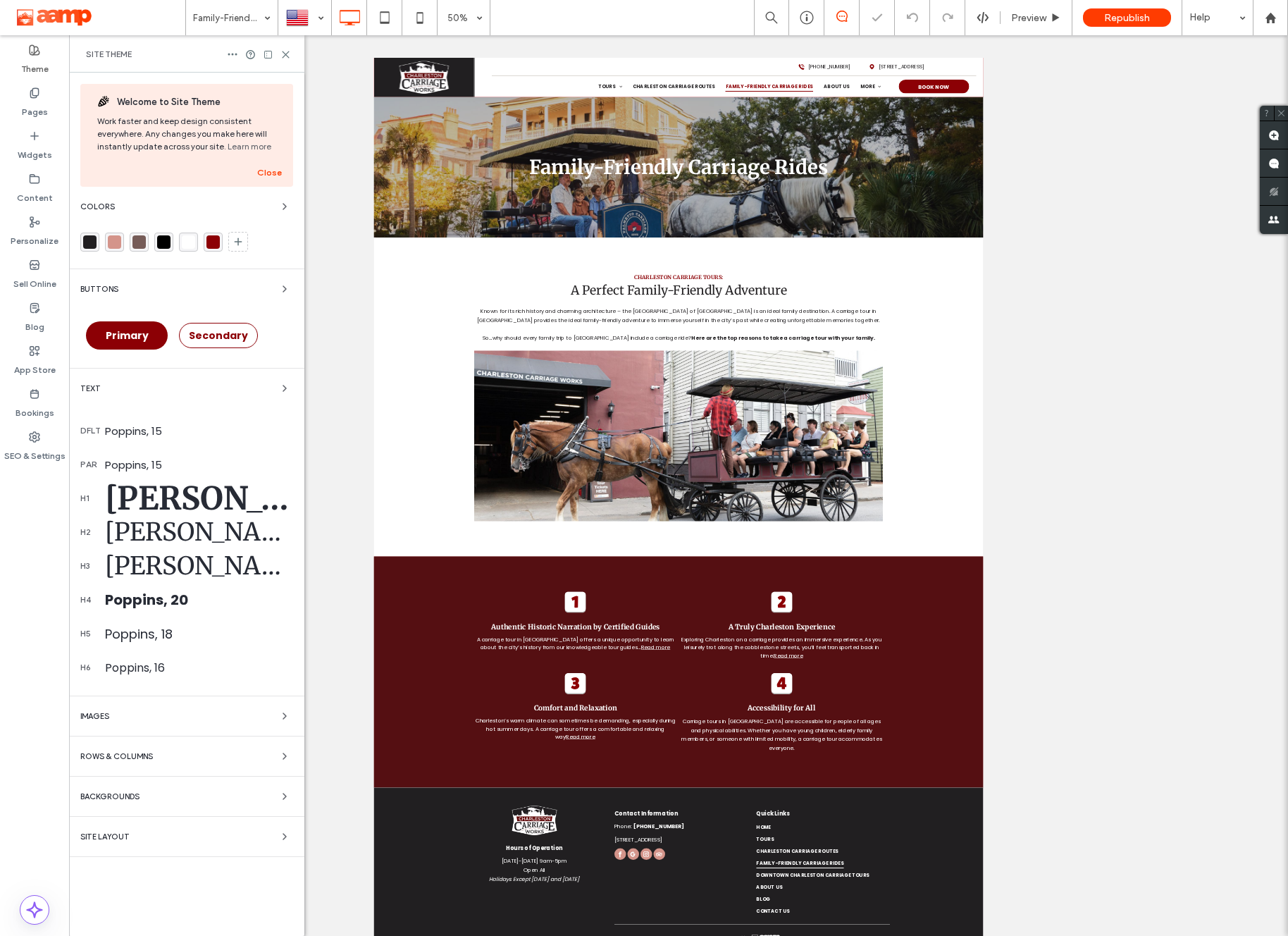
scroll to position [0, 0]
click at [32, 99] on label "Pages" at bounding box center [35, 109] width 26 height 20
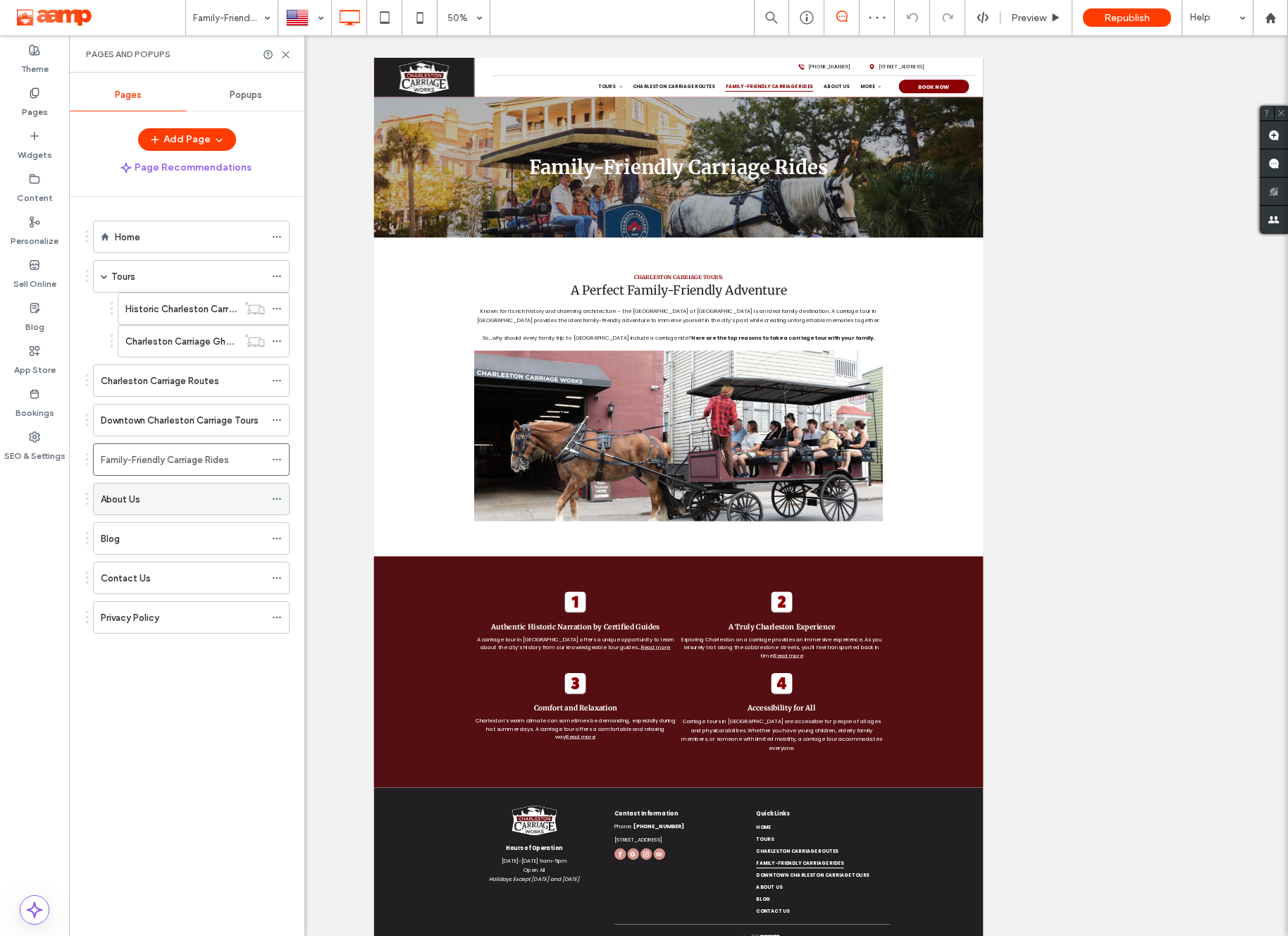
click at [163, 490] on div "About Us" at bounding box center [183, 499] width 164 height 31
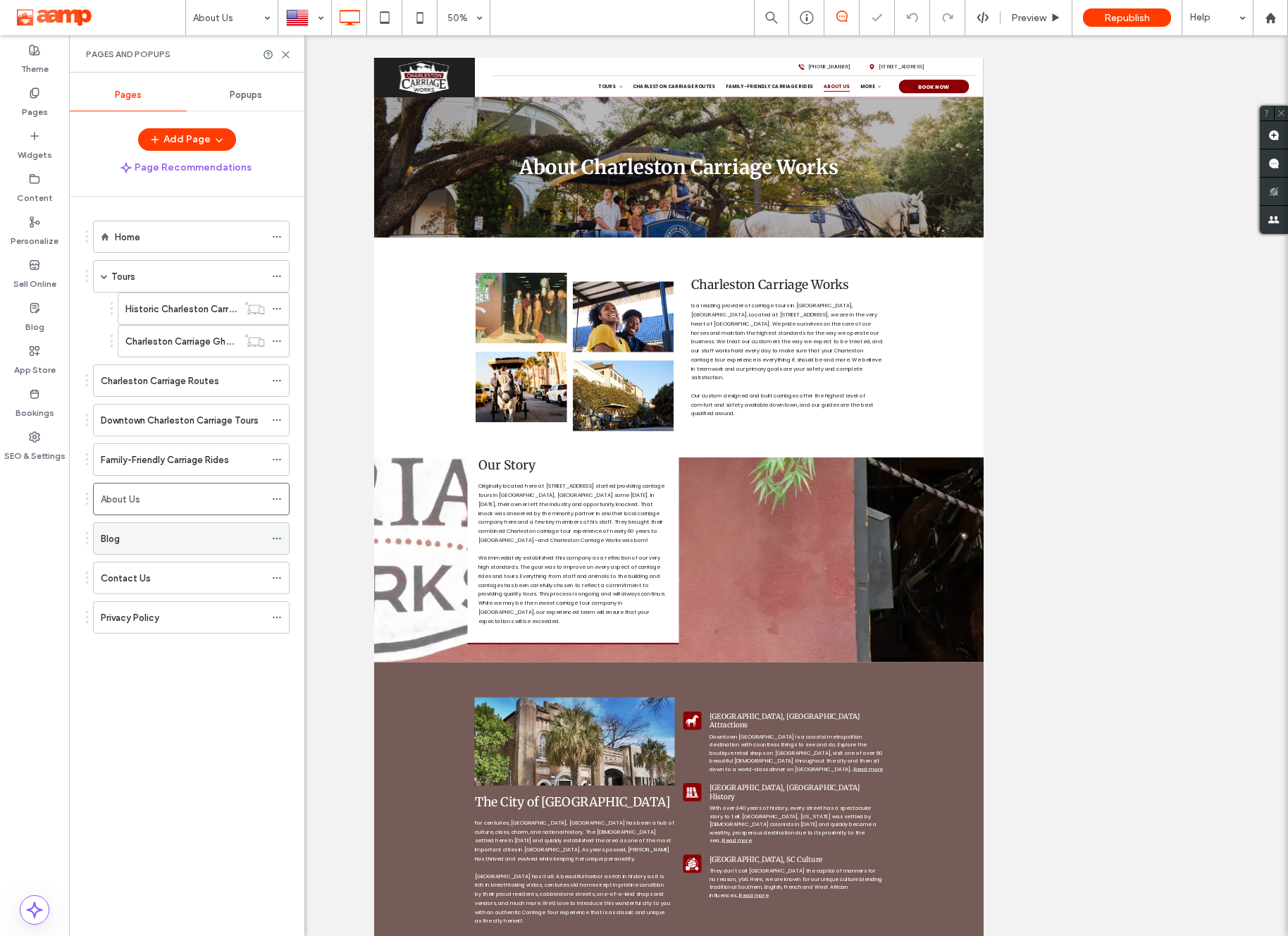
click at [146, 539] on div "Blog" at bounding box center [183, 538] width 164 height 15
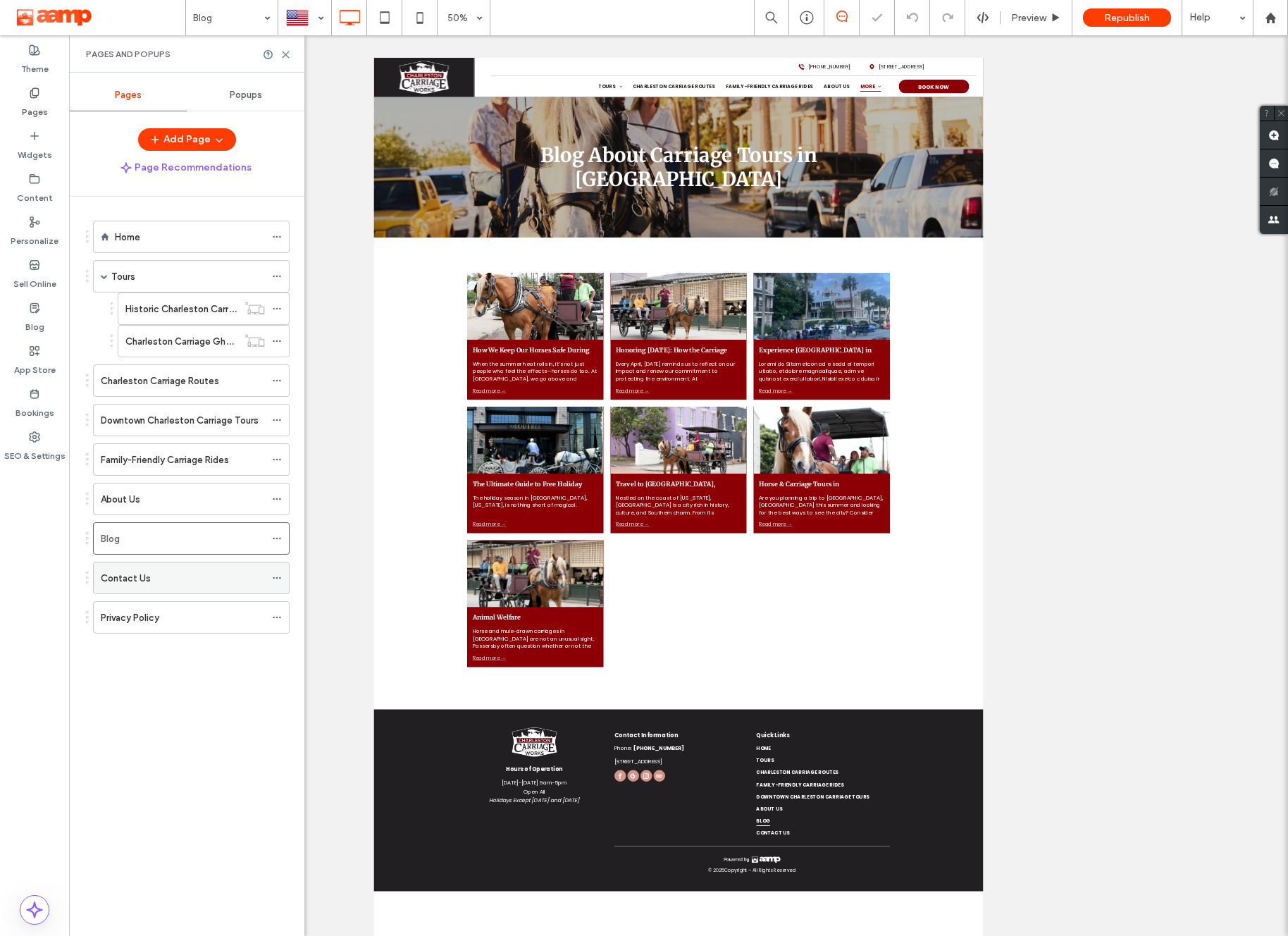
click at [151, 578] on div "Contact Us" at bounding box center [183, 578] width 164 height 15
click at [161, 626] on div "Privacy Policy" at bounding box center [183, 617] width 164 height 31
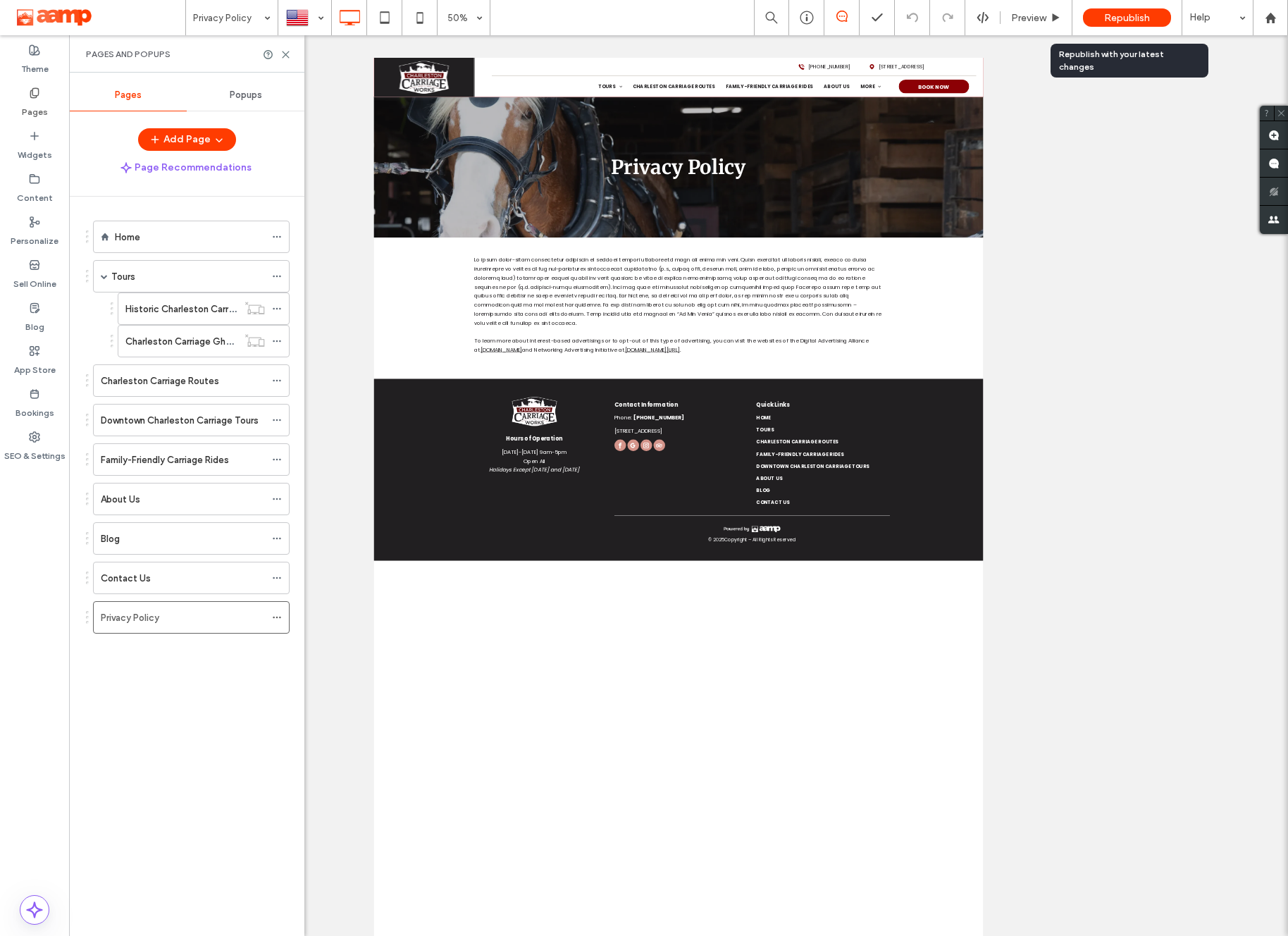
click at [1151, 20] on div "Republish" at bounding box center [1126, 18] width 88 height 18
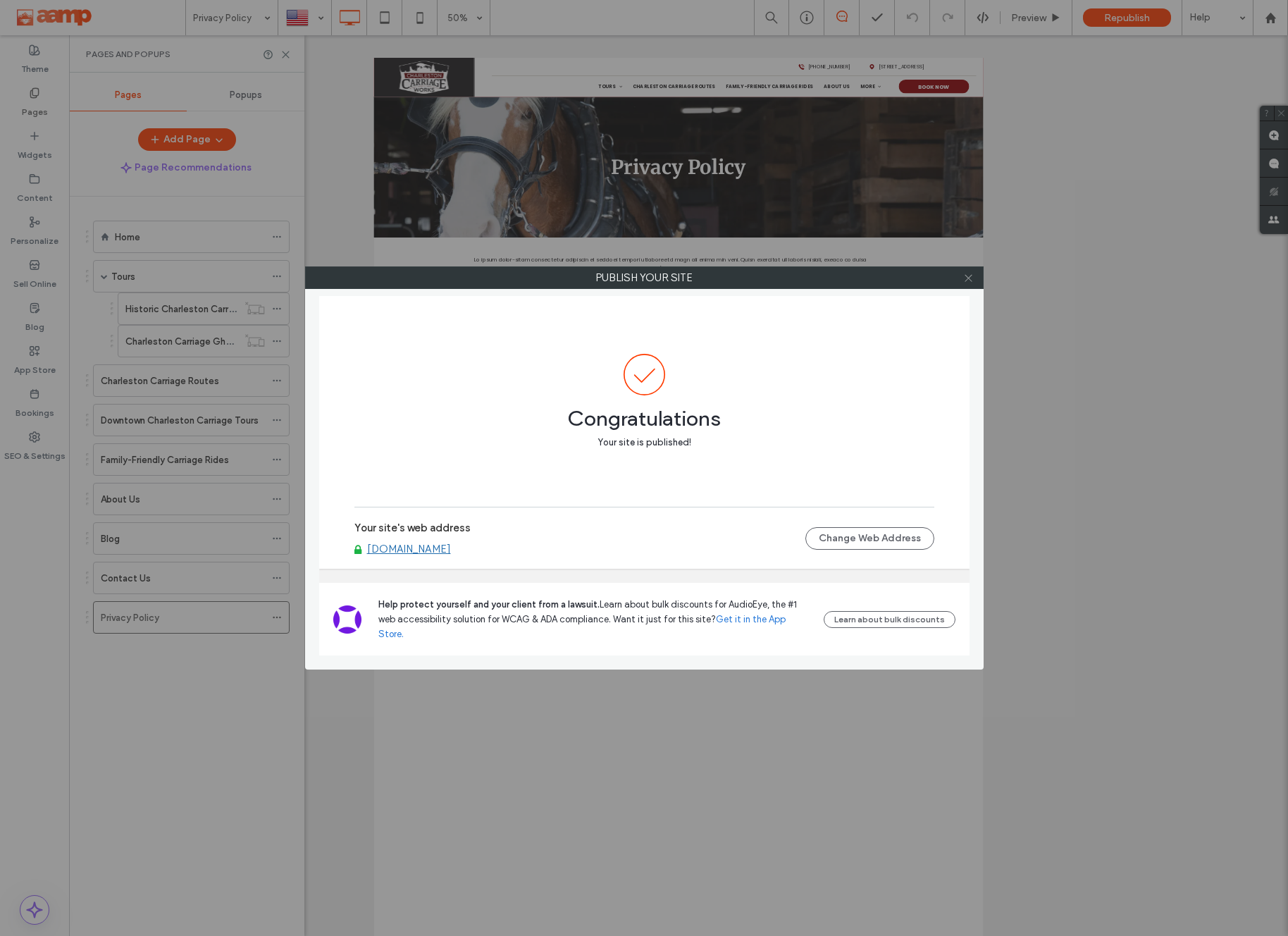
click at [969, 277] on icon at bounding box center [969, 278] width 11 height 11
